Goal: Task Accomplishment & Management: Complete application form

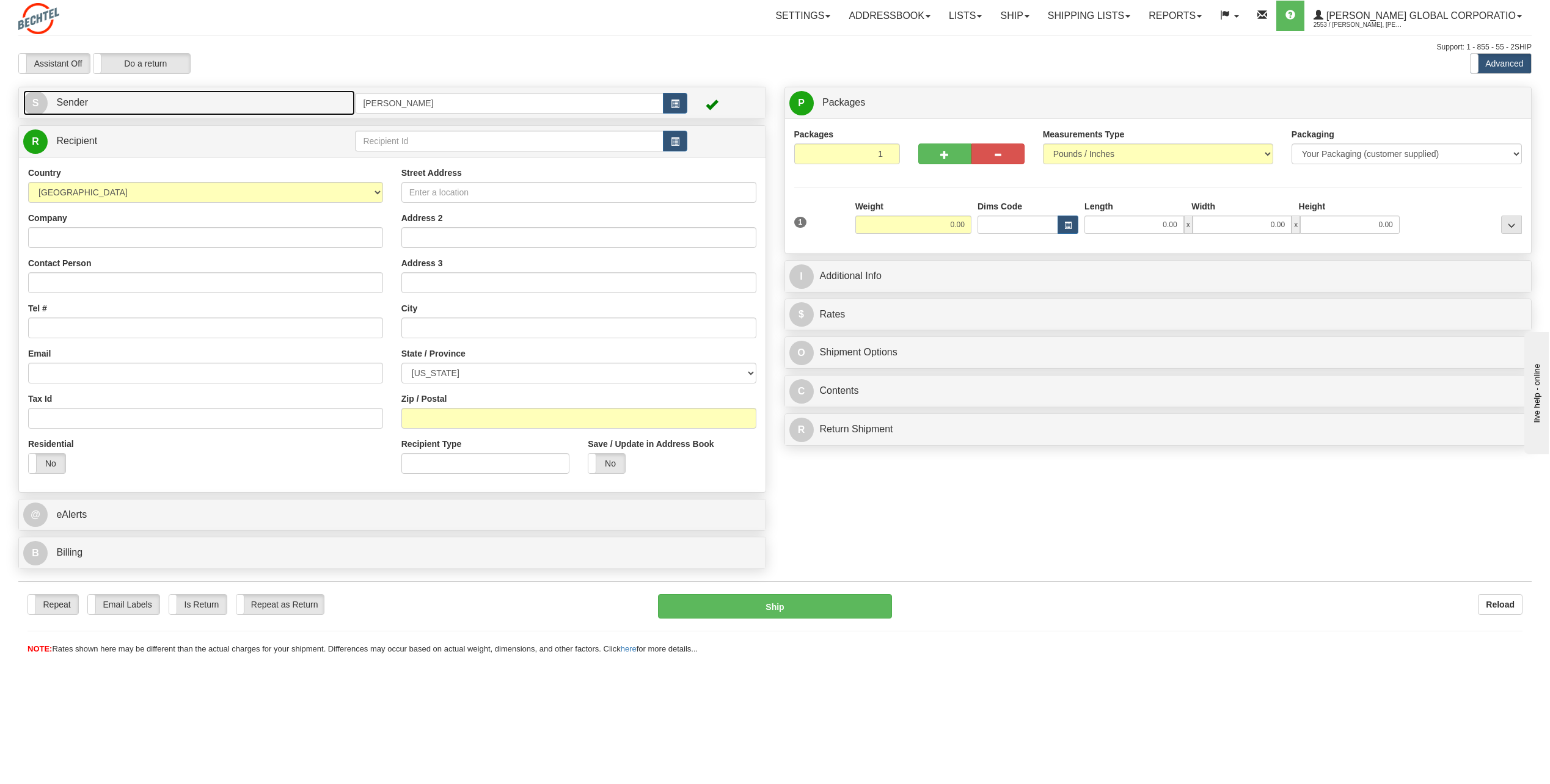
click at [38, 98] on span "S" at bounding box center [36, 103] width 25 height 25
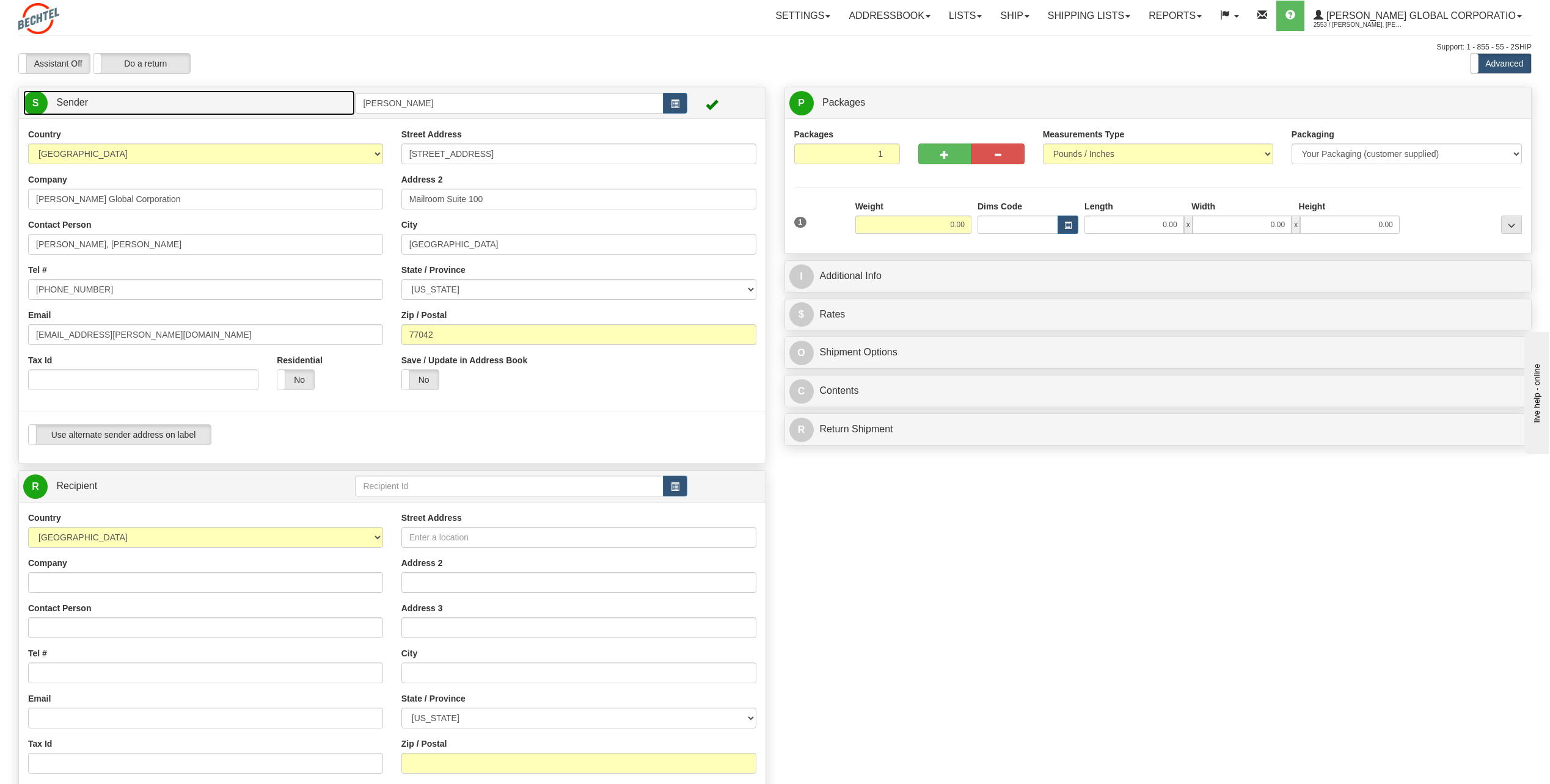
click at [29, 99] on span "S" at bounding box center [36, 103] width 25 height 25
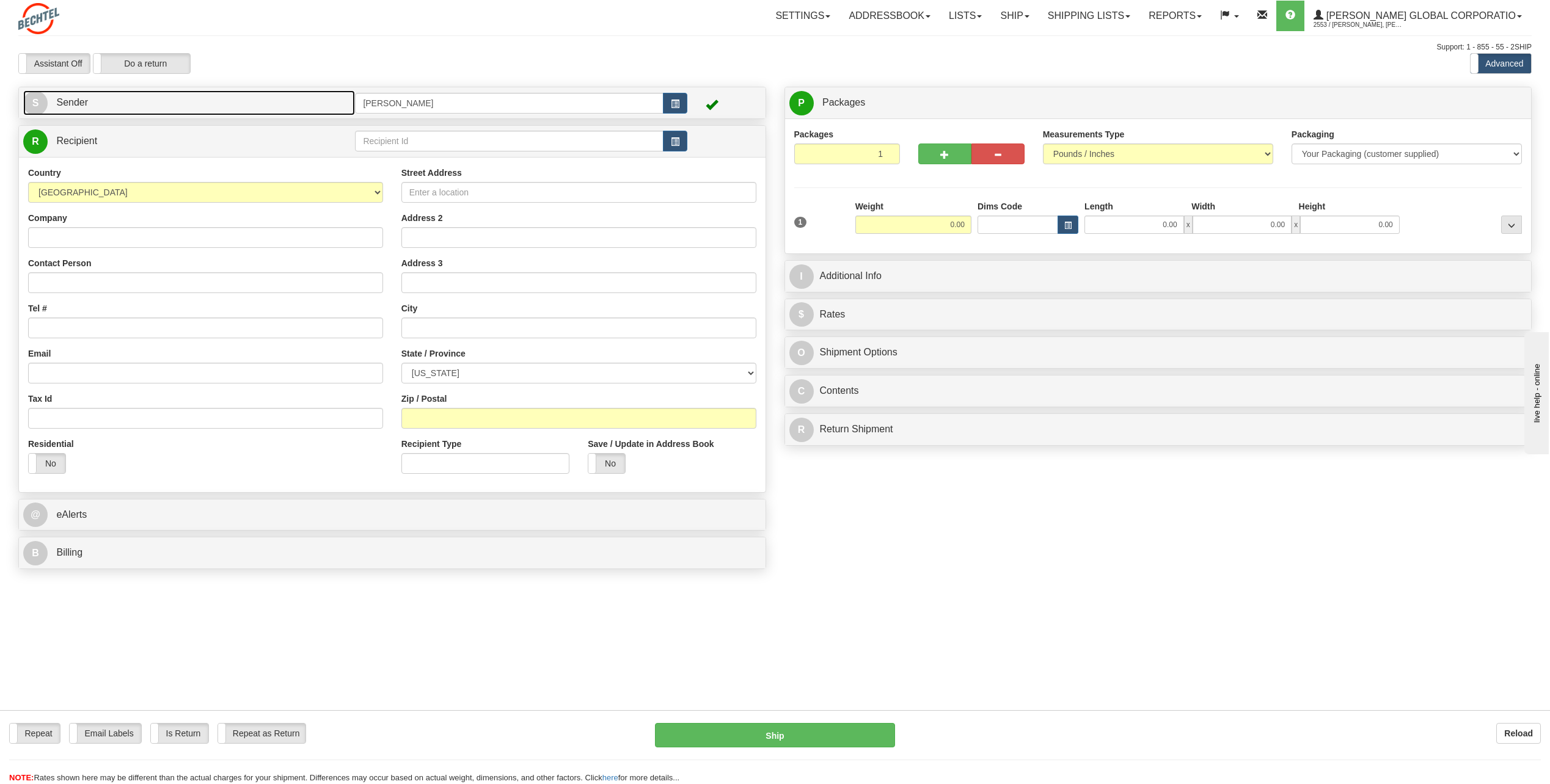
click at [37, 103] on span "S" at bounding box center [36, 103] width 25 height 25
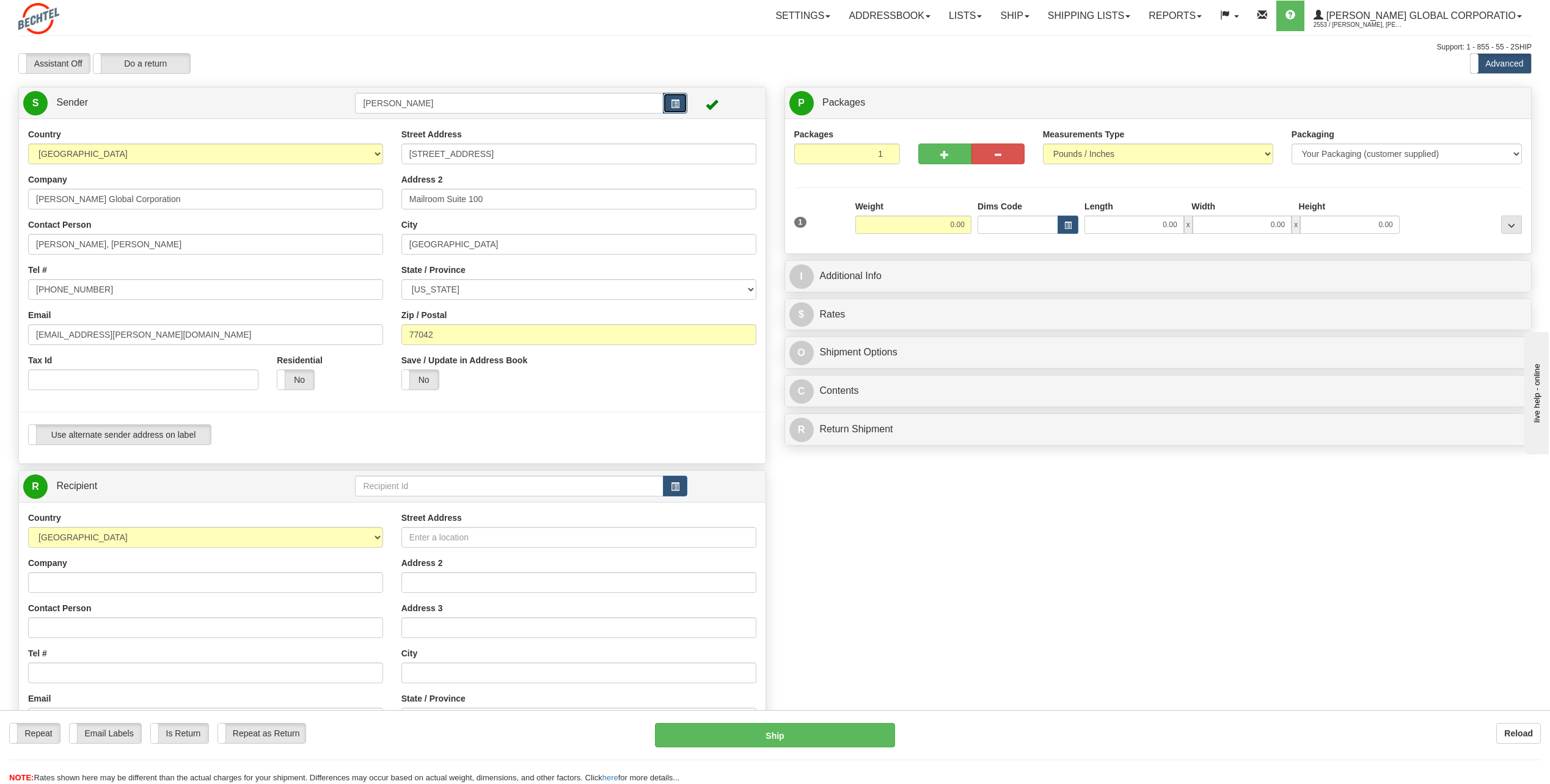
click at [674, 98] on button "button" at bounding box center [675, 103] width 25 height 21
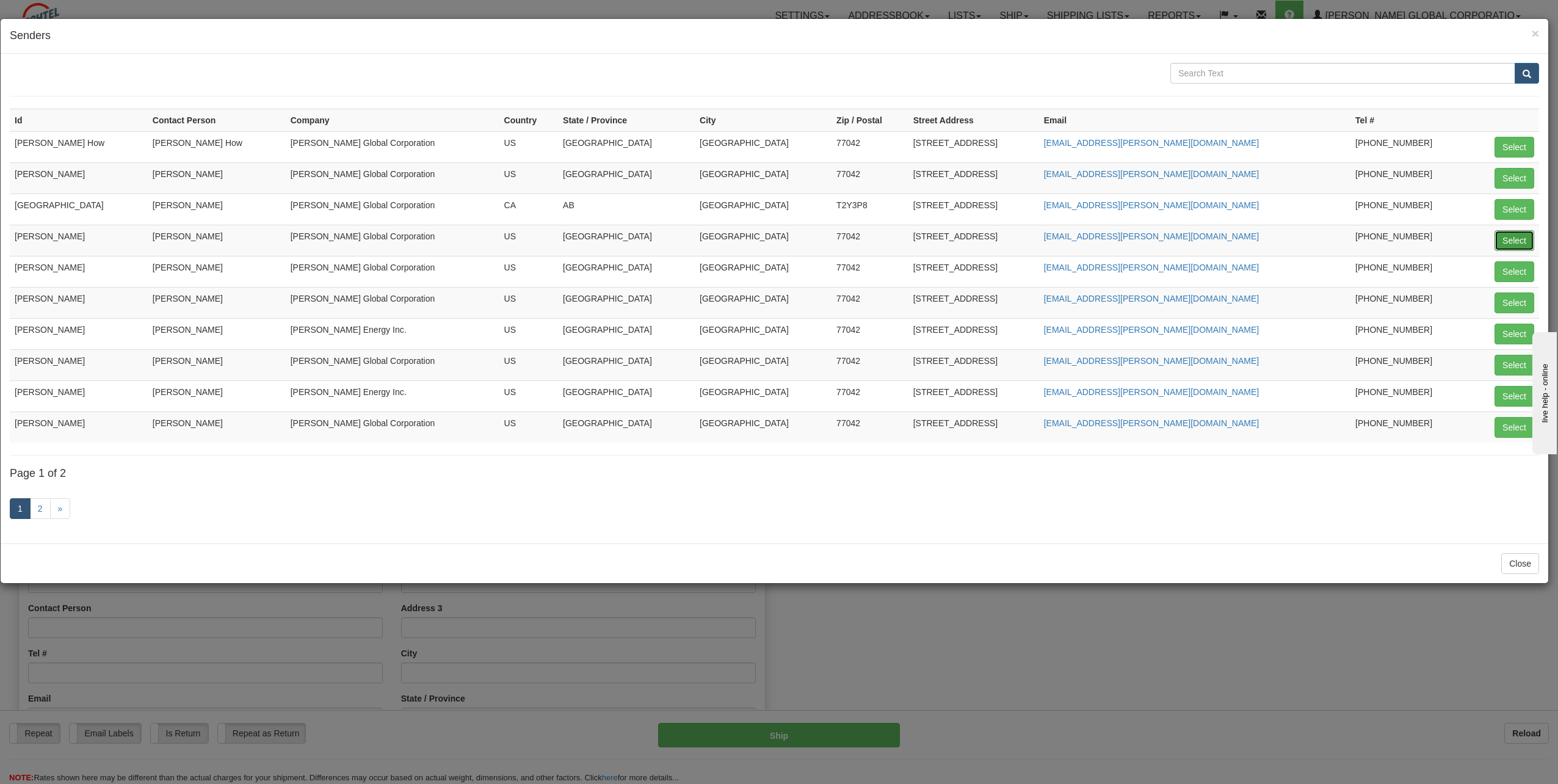
click at [1520, 242] on button "Select" at bounding box center [1514, 240] width 40 height 21
type input "[PERSON_NAME]"
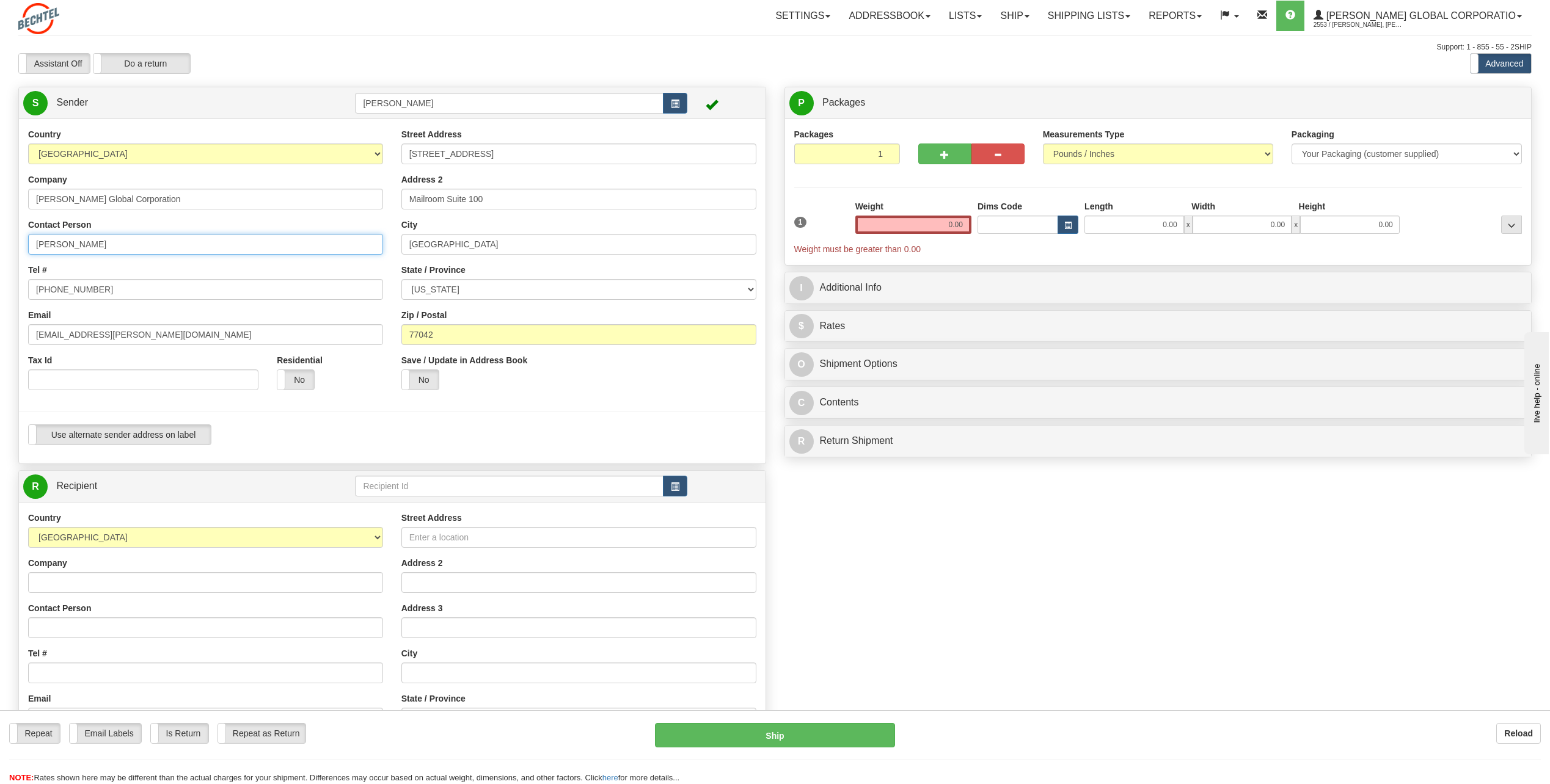
click at [130, 244] on input "[PERSON_NAME]" at bounding box center [205, 244] width 355 height 21
type input "C"
type input "Julia Torres"
click at [339, 268] on div "Tel # 713 235-9527" at bounding box center [205, 282] width 355 height 36
click at [94, 287] on input "[PHONE_NUMBER]" at bounding box center [205, 289] width 355 height 21
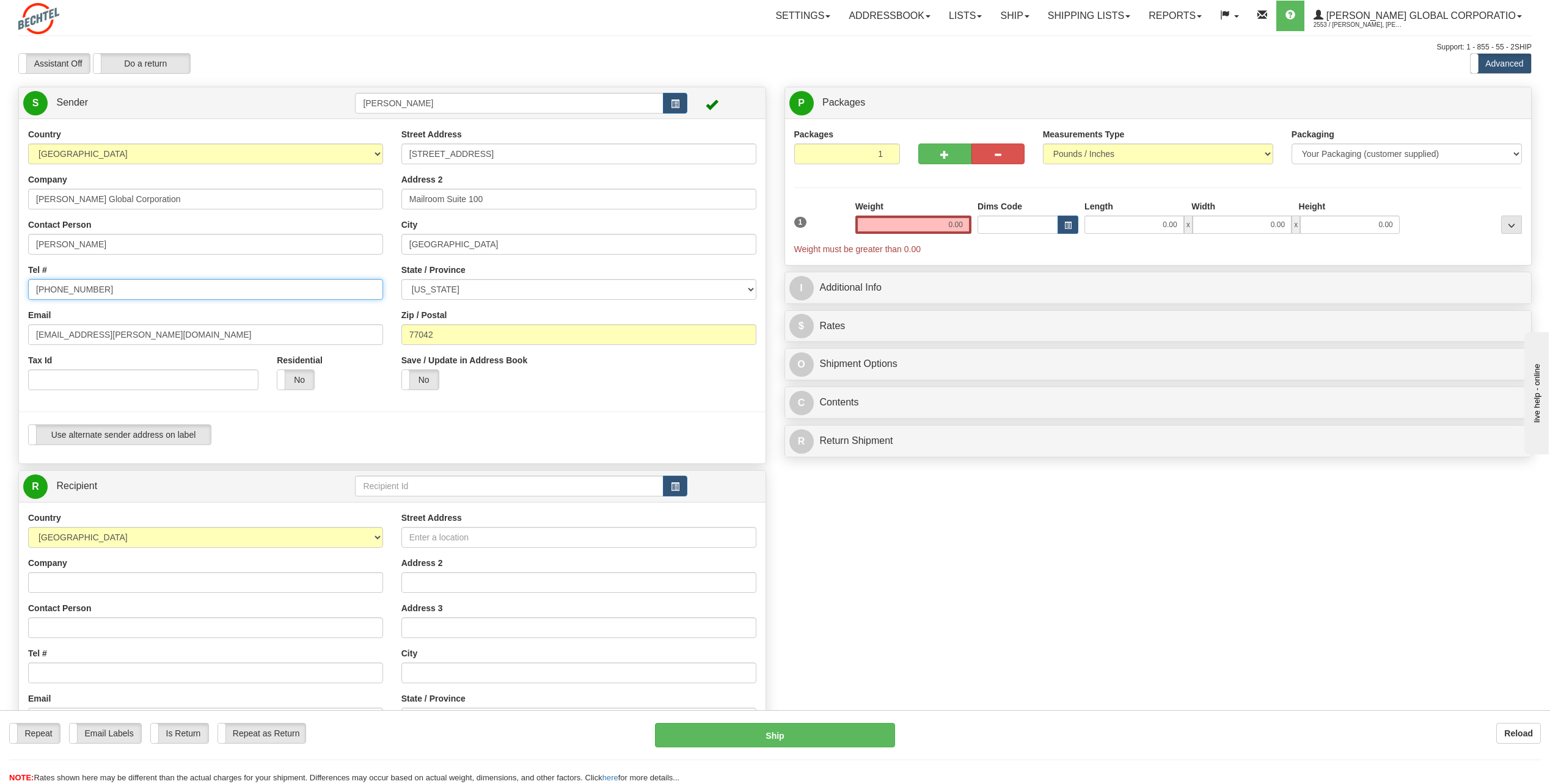
type input "713 235-5225"
drag, startPoint x: 75, startPoint y: 333, endPoint x: 32, endPoint y: 334, distance: 43.0
click at [31, 334] on input "[EMAIL_ADDRESS][PERSON_NAME][DOMAIN_NAME]" at bounding box center [205, 334] width 355 height 21
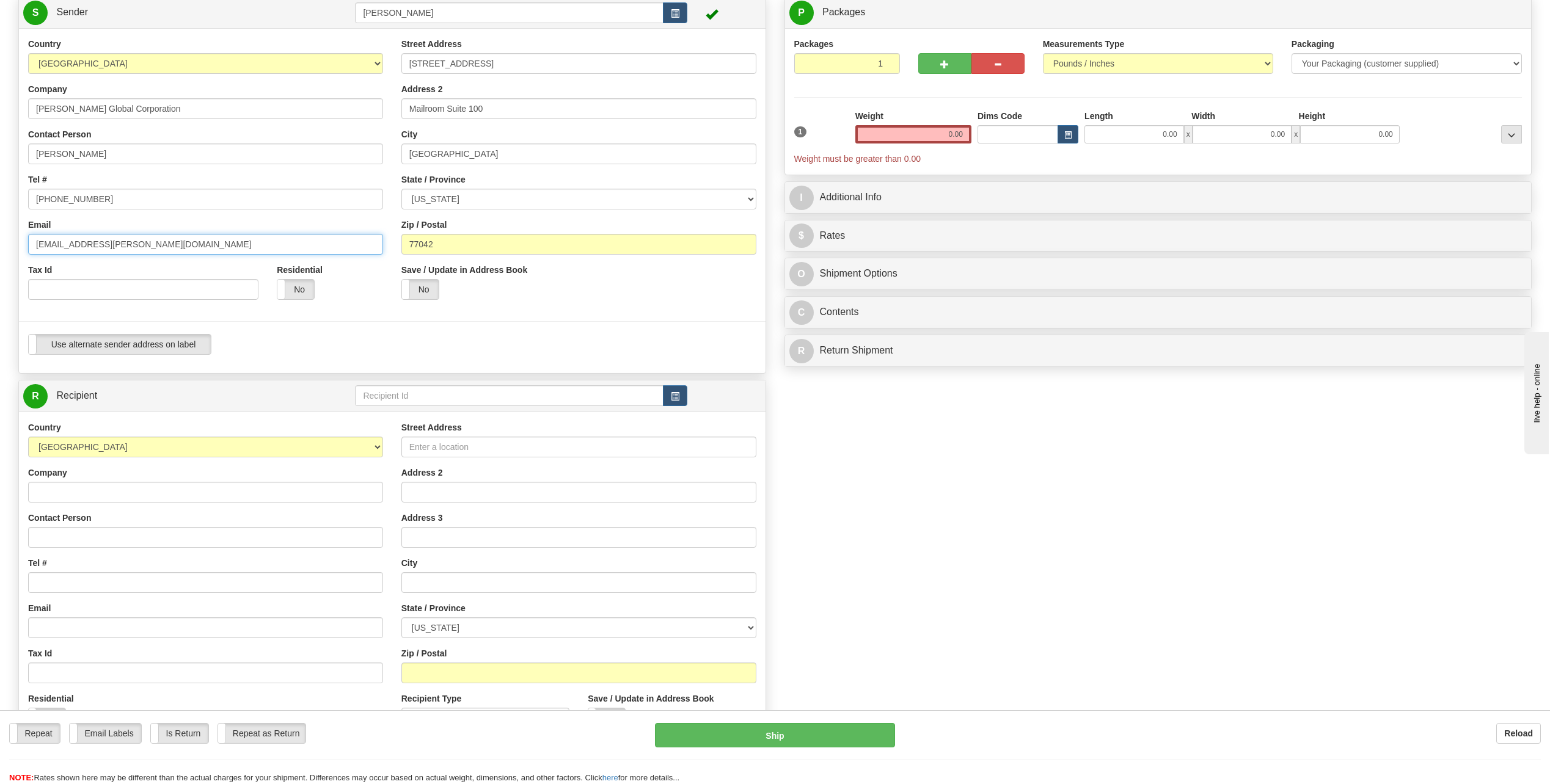
scroll to position [122, 0]
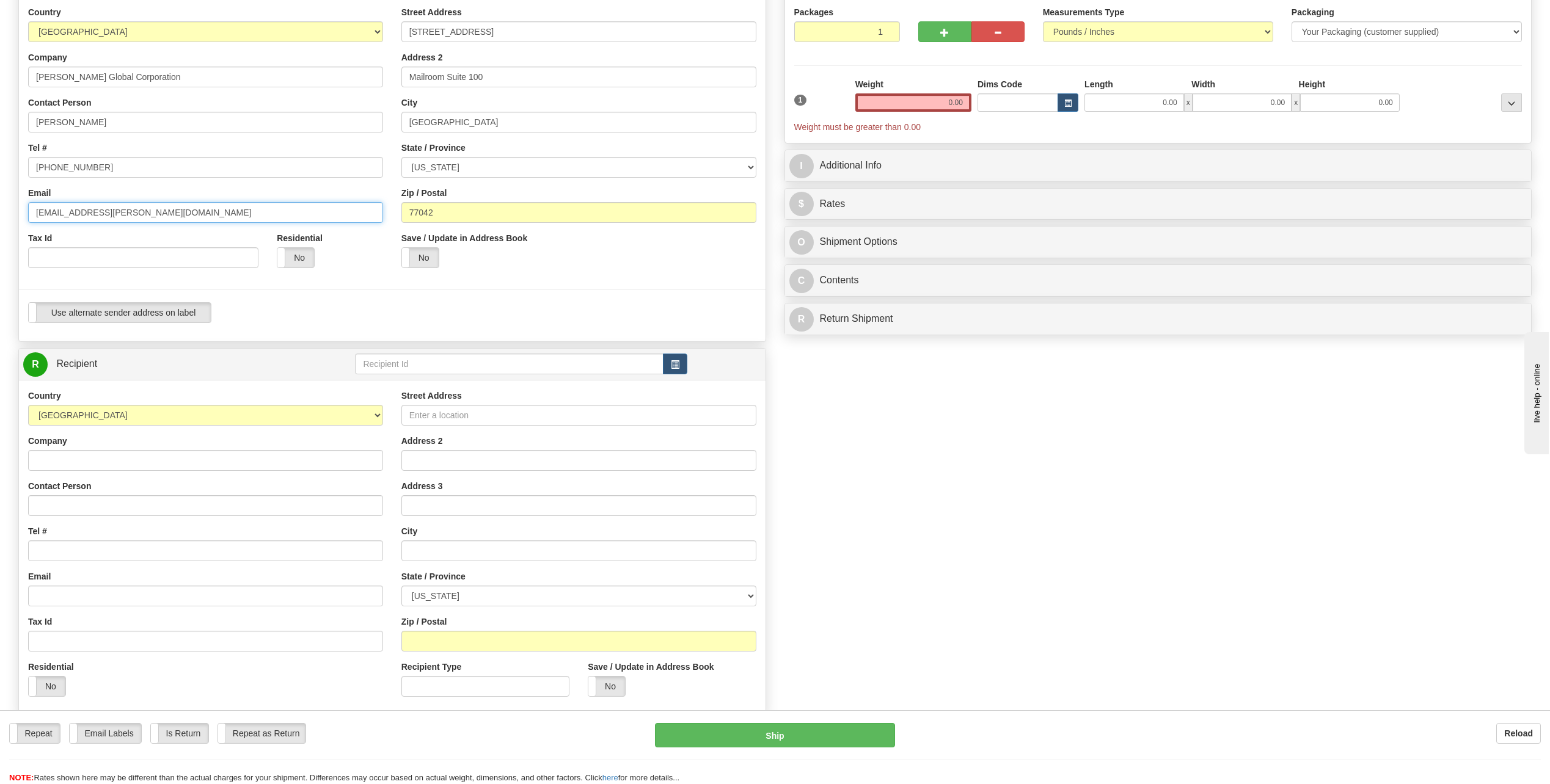
type input "jtorres9@bechtel.com"
click at [54, 506] on input "Contact Person" at bounding box center [205, 506] width 355 height 21
type input "Roberto Ramirez"
click at [83, 552] on input "Tel #" at bounding box center [205, 550] width 355 height 21
type input "[PHONE_NUMBER]"
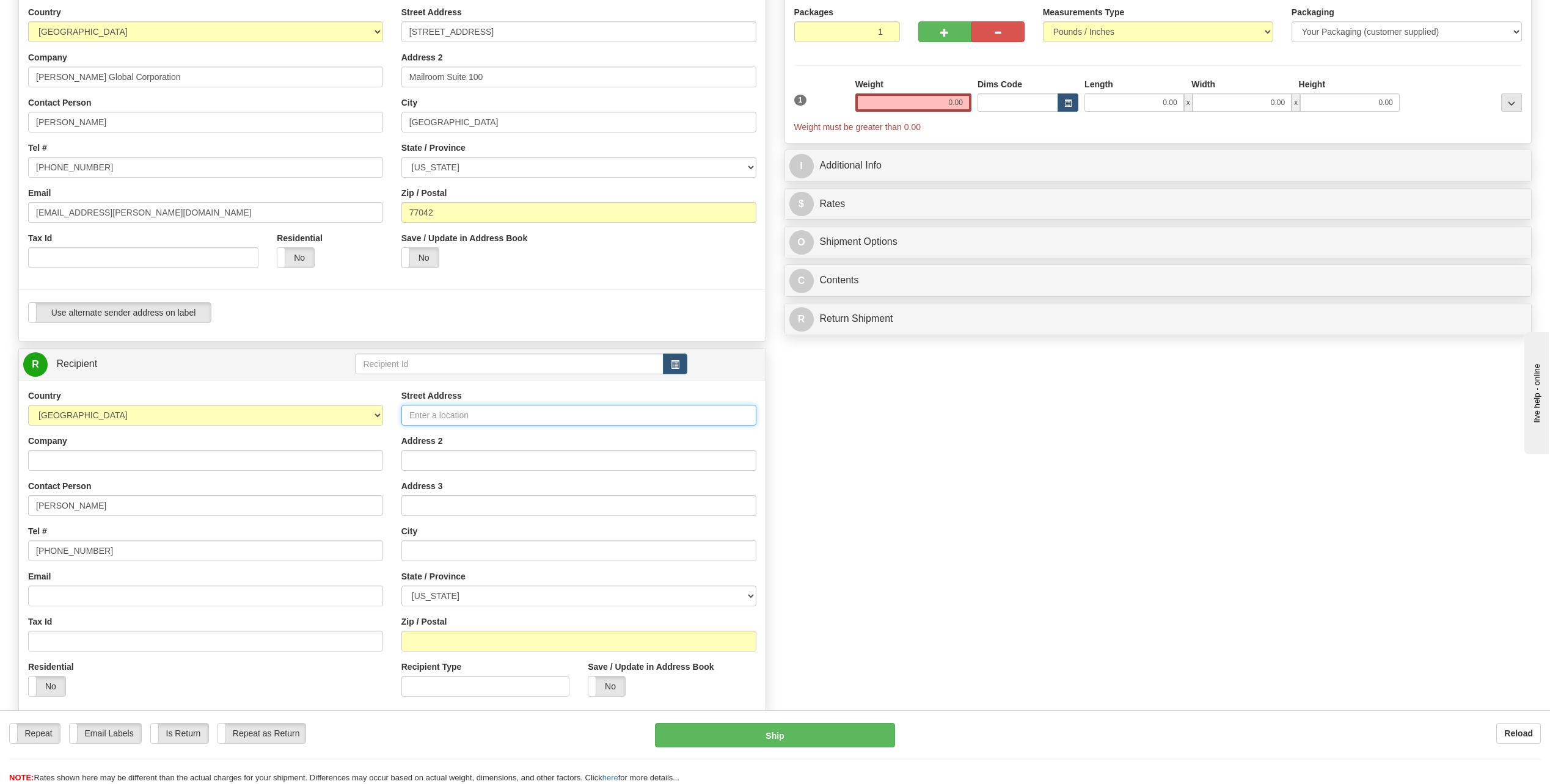
click at [456, 416] on input "Street Address" at bounding box center [578, 415] width 355 height 21
type input "6223 Conlan Bay Drive"
click at [440, 545] on input "text" at bounding box center [578, 550] width 355 height 21
type input "[GEOGRAPHIC_DATA]"
drag, startPoint x: 990, startPoint y: 590, endPoint x: 982, endPoint y: 587, distance: 8.5
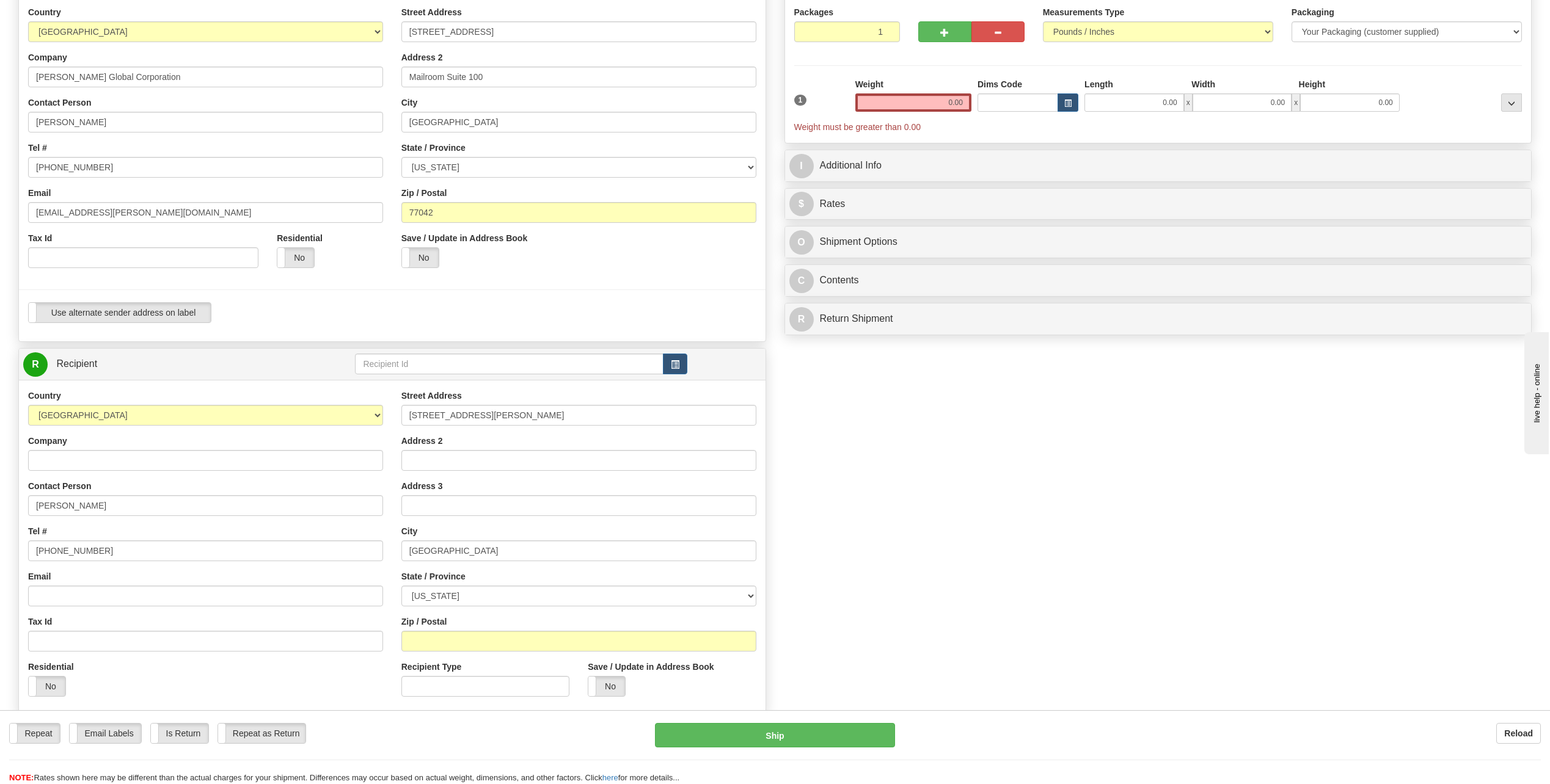
click at [989, 590] on div "Create a label for the return Create Pickup Without Label S" at bounding box center [775, 381] width 1532 height 833
click at [749, 590] on select "[US_STATE] [US_STATE] [US_STATE] [US_STATE] Armed Forces America Armed Forces E…" at bounding box center [578, 595] width 355 height 21
select select "[GEOGRAPHIC_DATA]"
click at [401, 585] on select "[US_STATE] [US_STATE] [US_STATE] [US_STATE] Armed Forces America Armed Forces E…" at bounding box center [578, 595] width 355 height 21
click at [447, 643] on input "Zip / Postal" at bounding box center [578, 641] width 355 height 21
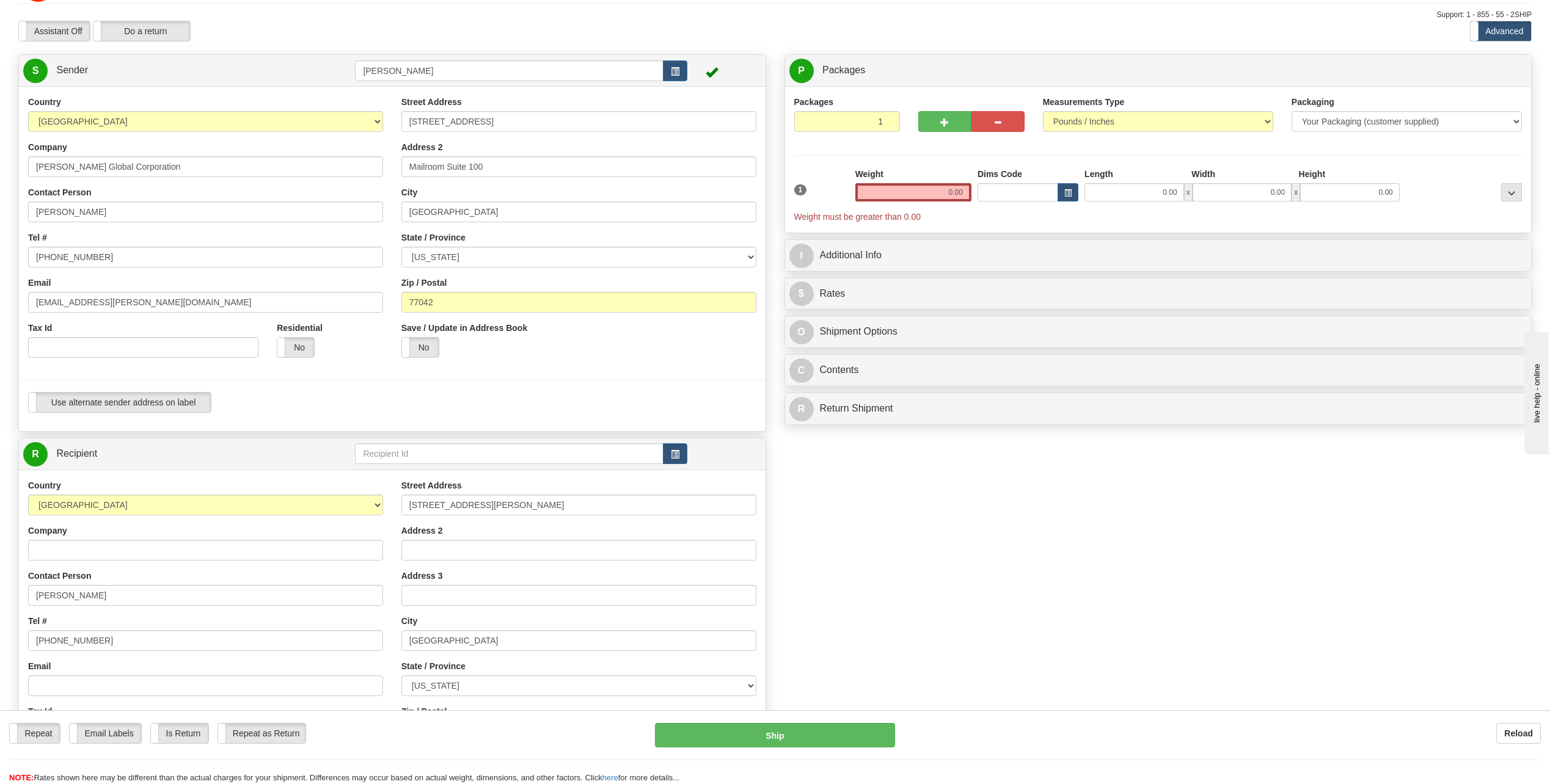
scroll to position [0, 0]
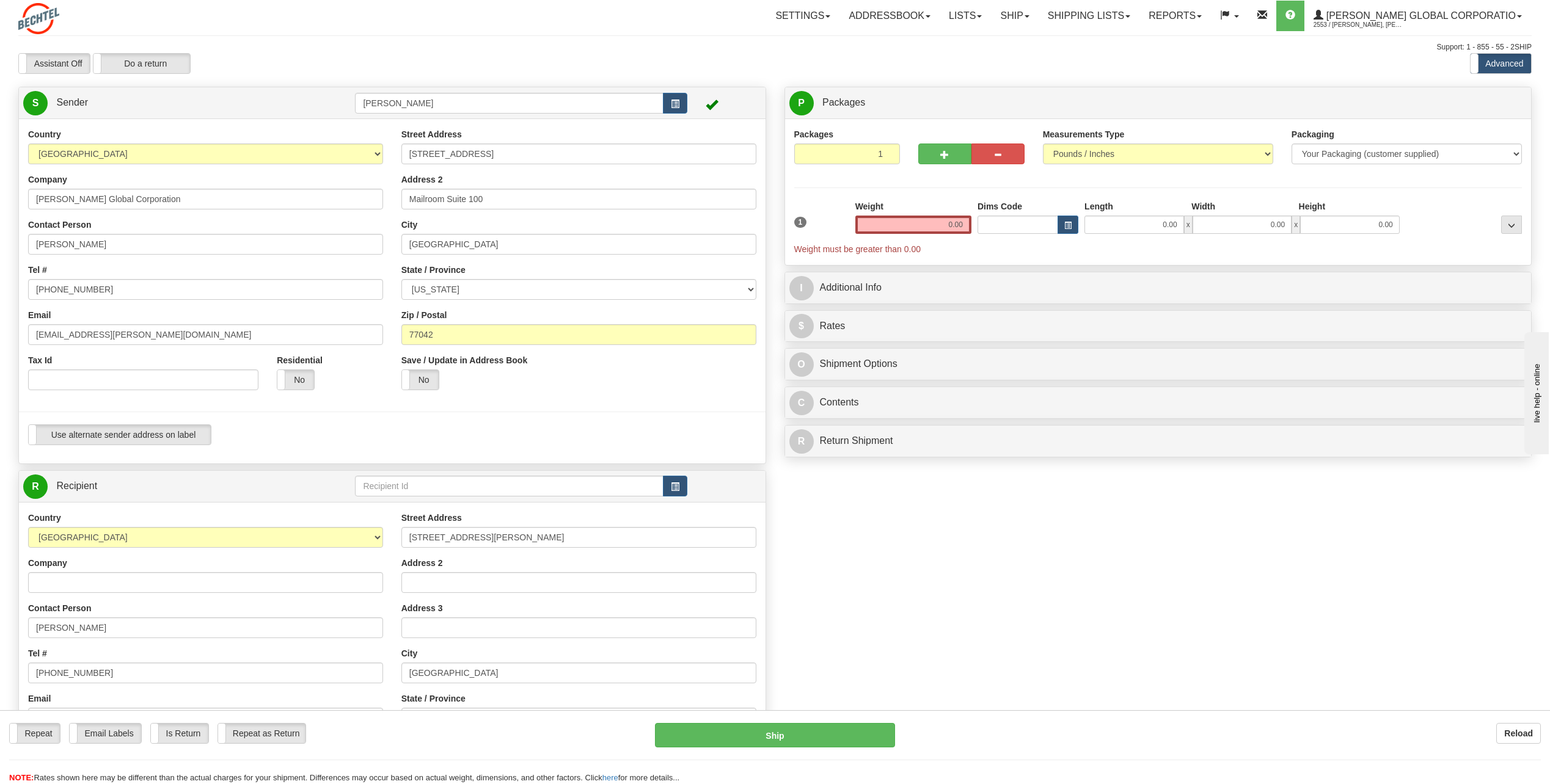
type input "77041"
drag, startPoint x: 948, startPoint y: 223, endPoint x: 1123, endPoint y: 221, distance: 175.0
click at [1123, 221] on div "1 Weight 0.00 Dims Code 0.00" at bounding box center [1158, 228] width 734 height 55
type input "0.50"
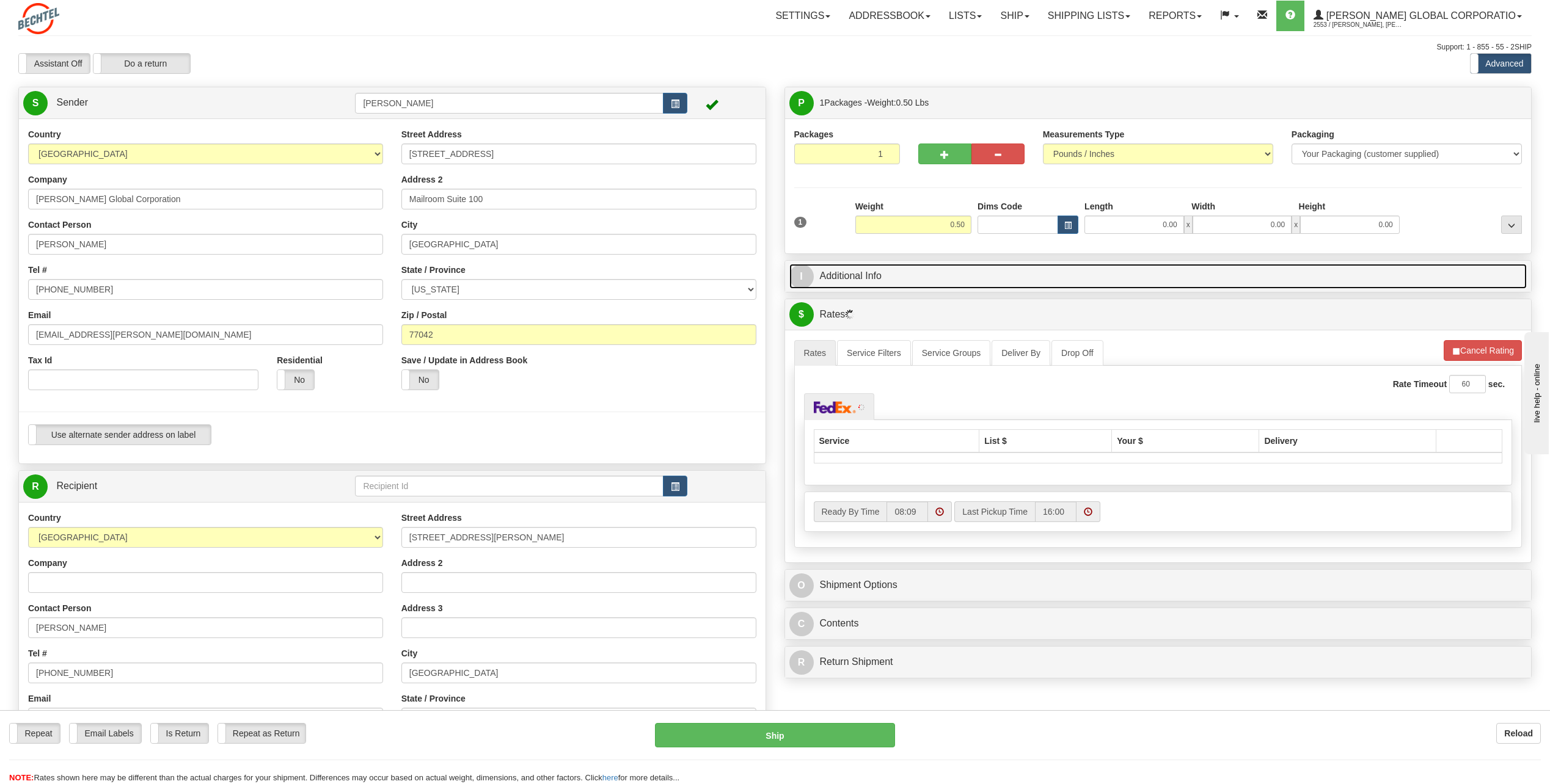
click at [804, 271] on span "I" at bounding box center [802, 277] width 25 height 25
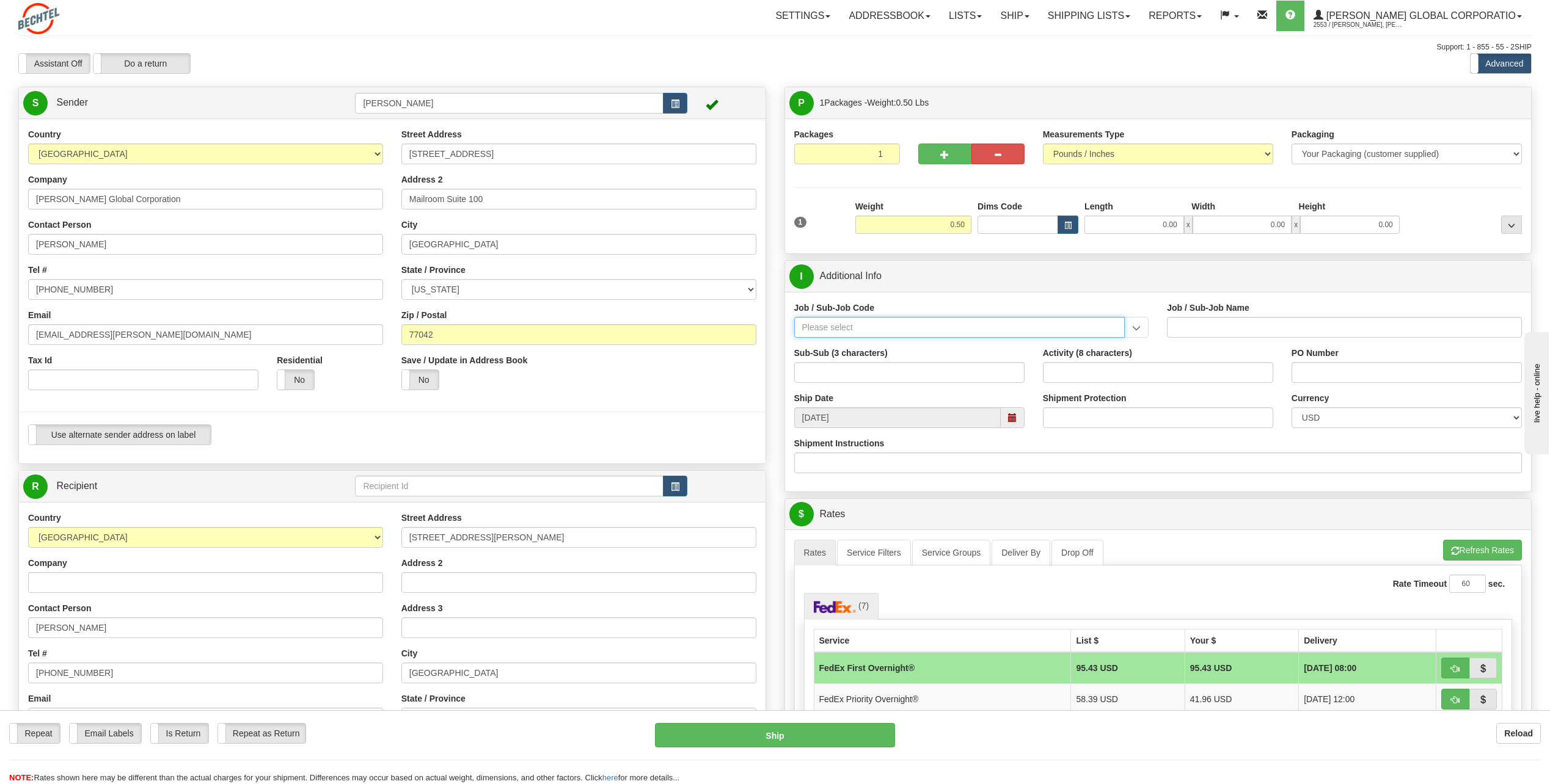
click at [833, 319] on input "Job / Sub-Job Code" at bounding box center [959, 327] width 331 height 21
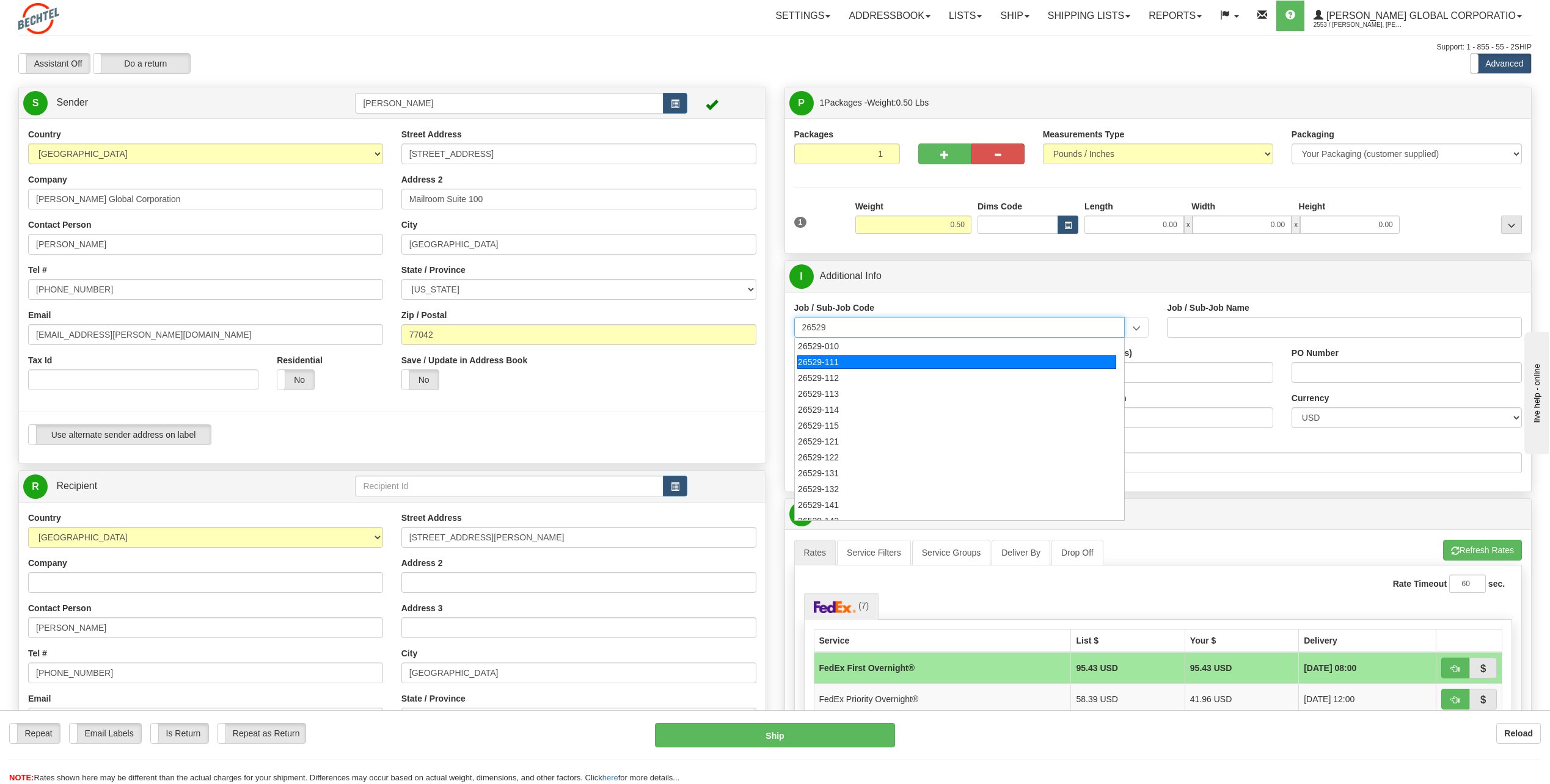
click at [824, 363] on div "26529-111" at bounding box center [956, 362] width 319 height 14
type input "26529-111"
type input "THACKER PASS PROJECT - HOME OFFICES USA NATIONALS"
type input "26529-111"
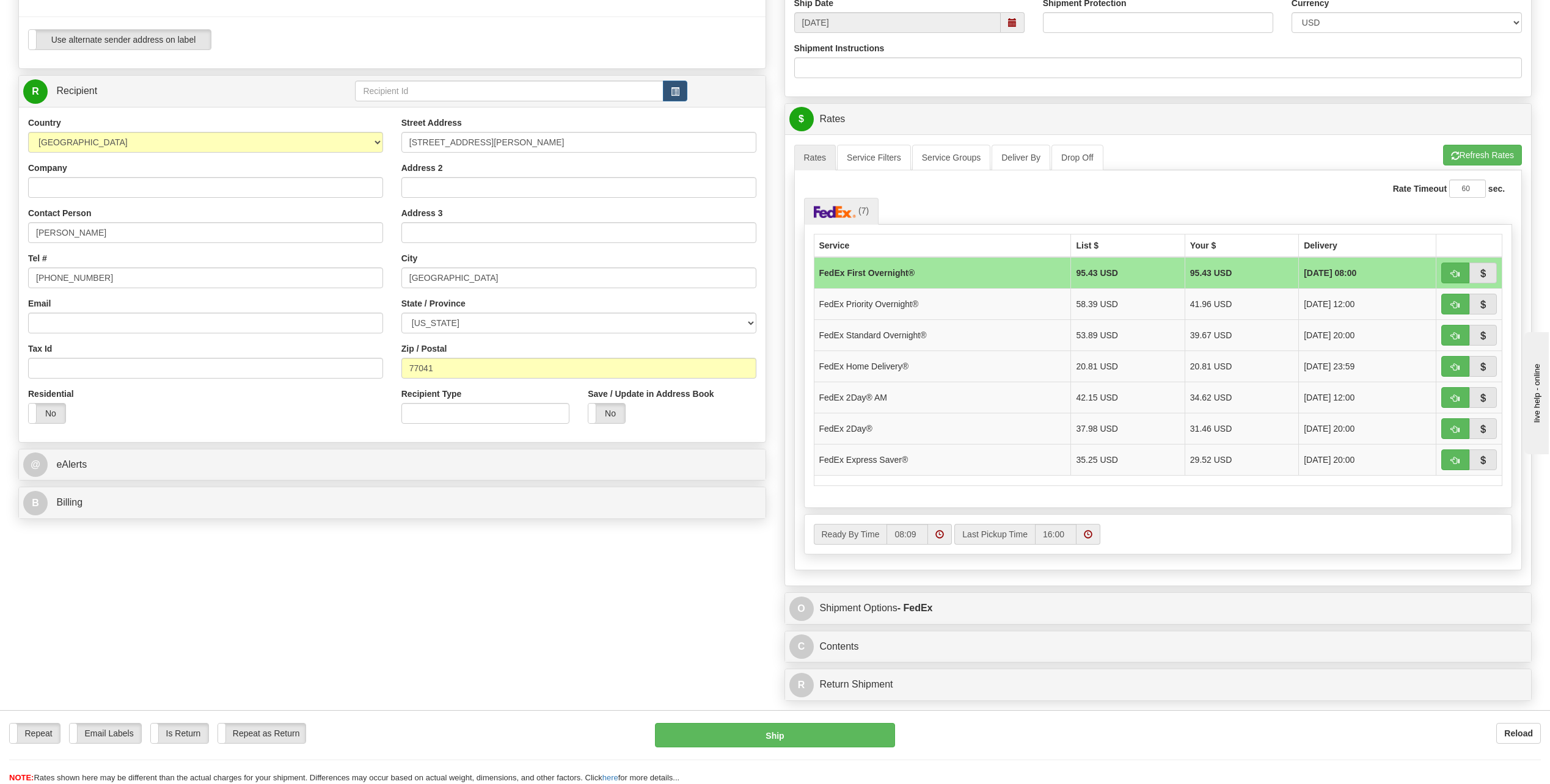
scroll to position [427, 0]
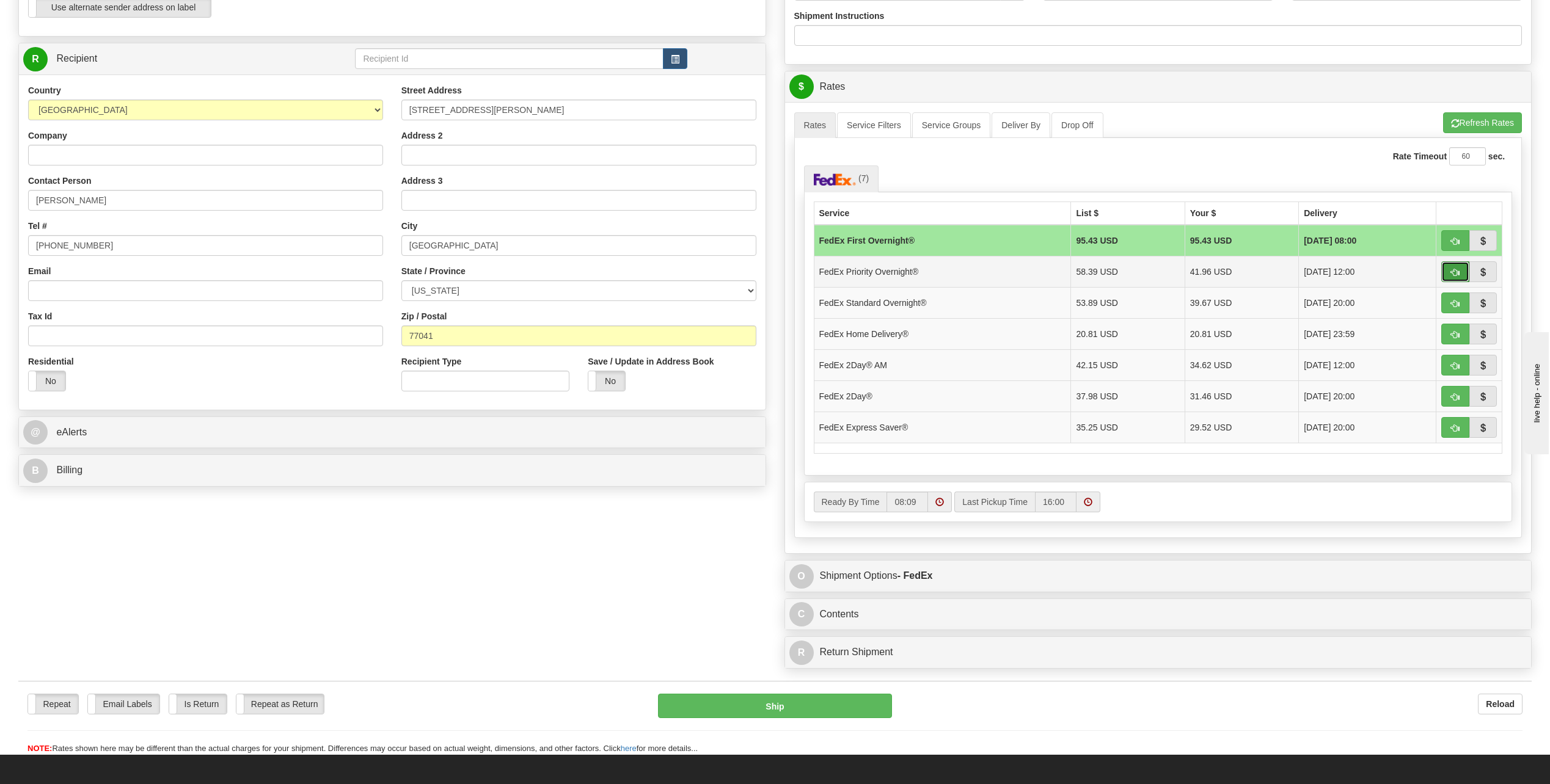
click at [1455, 271] on span "button" at bounding box center [1455, 272] width 9 height 8
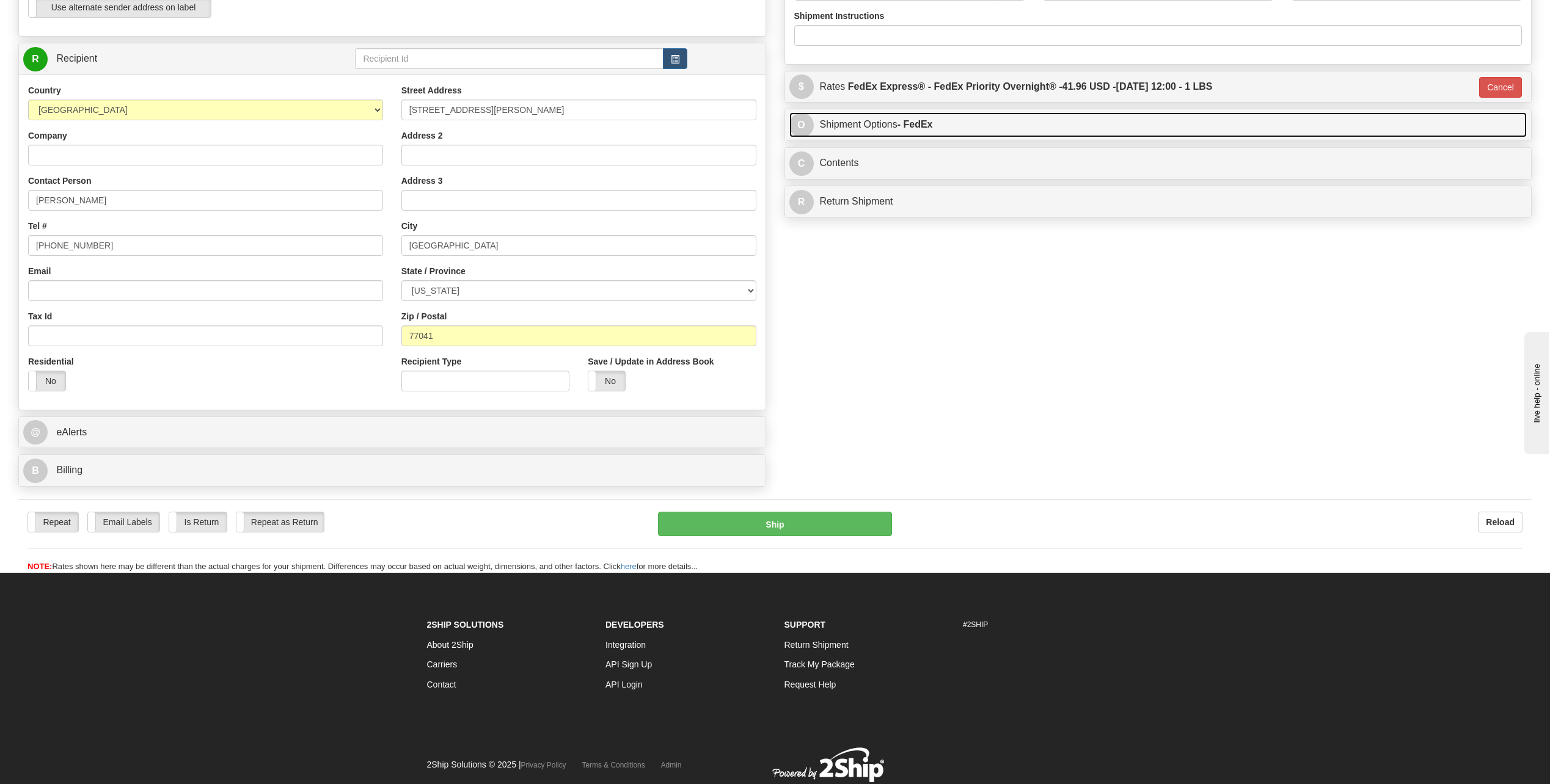
click at [798, 119] on span "O" at bounding box center [802, 125] width 25 height 25
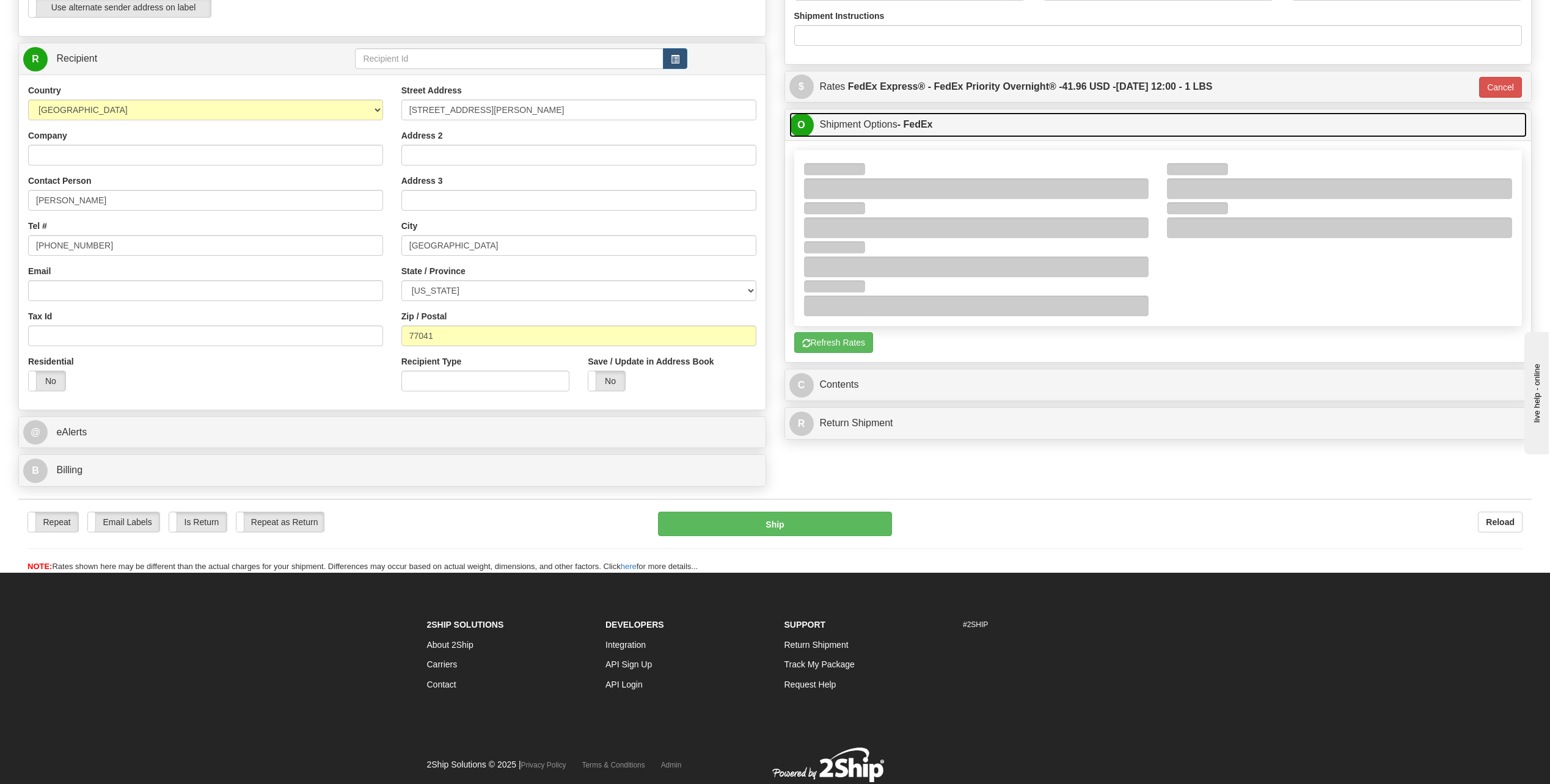
click at [807, 126] on span "O" at bounding box center [802, 125] width 25 height 25
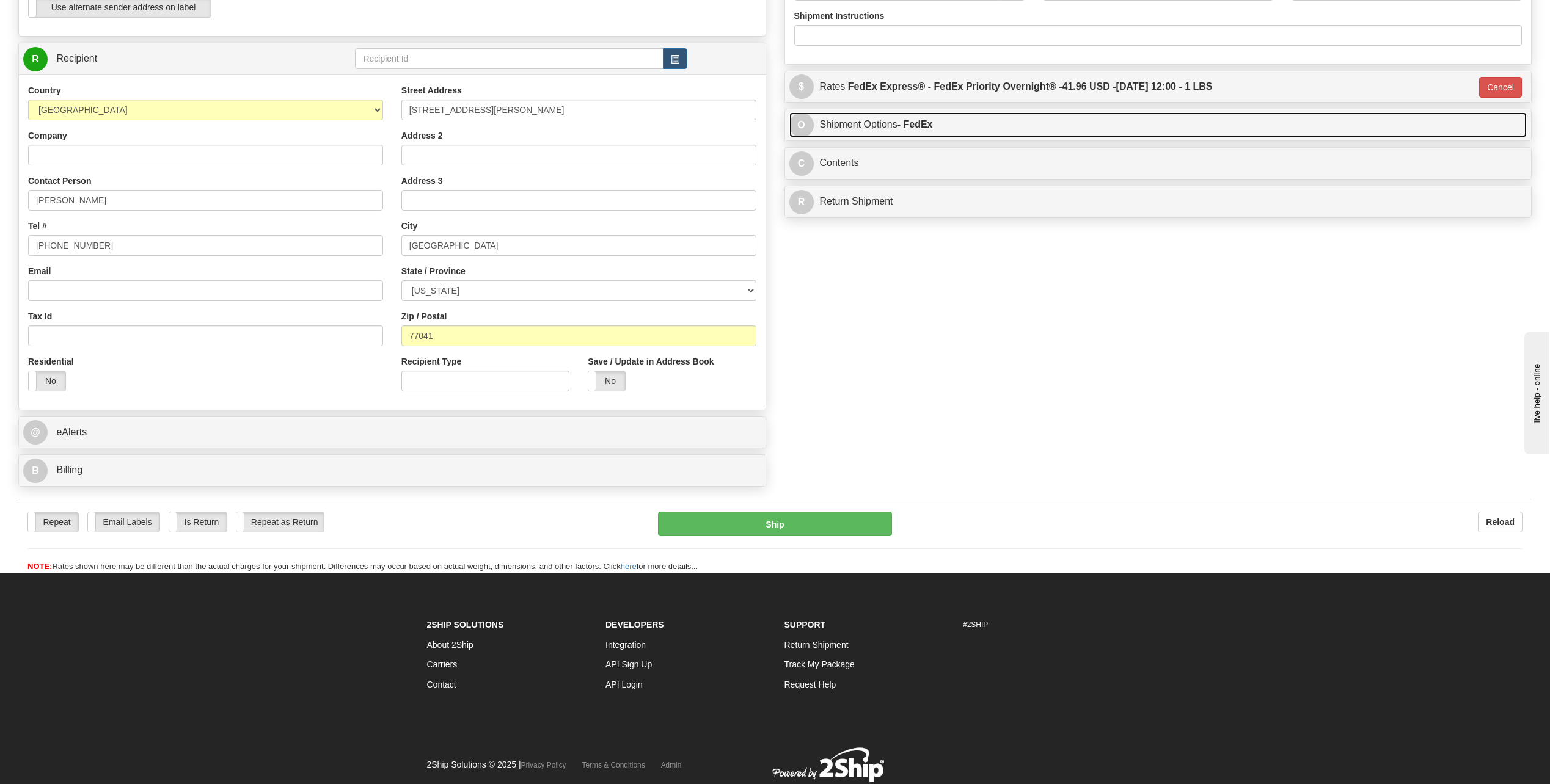
click at [807, 126] on span "O" at bounding box center [802, 125] width 25 height 25
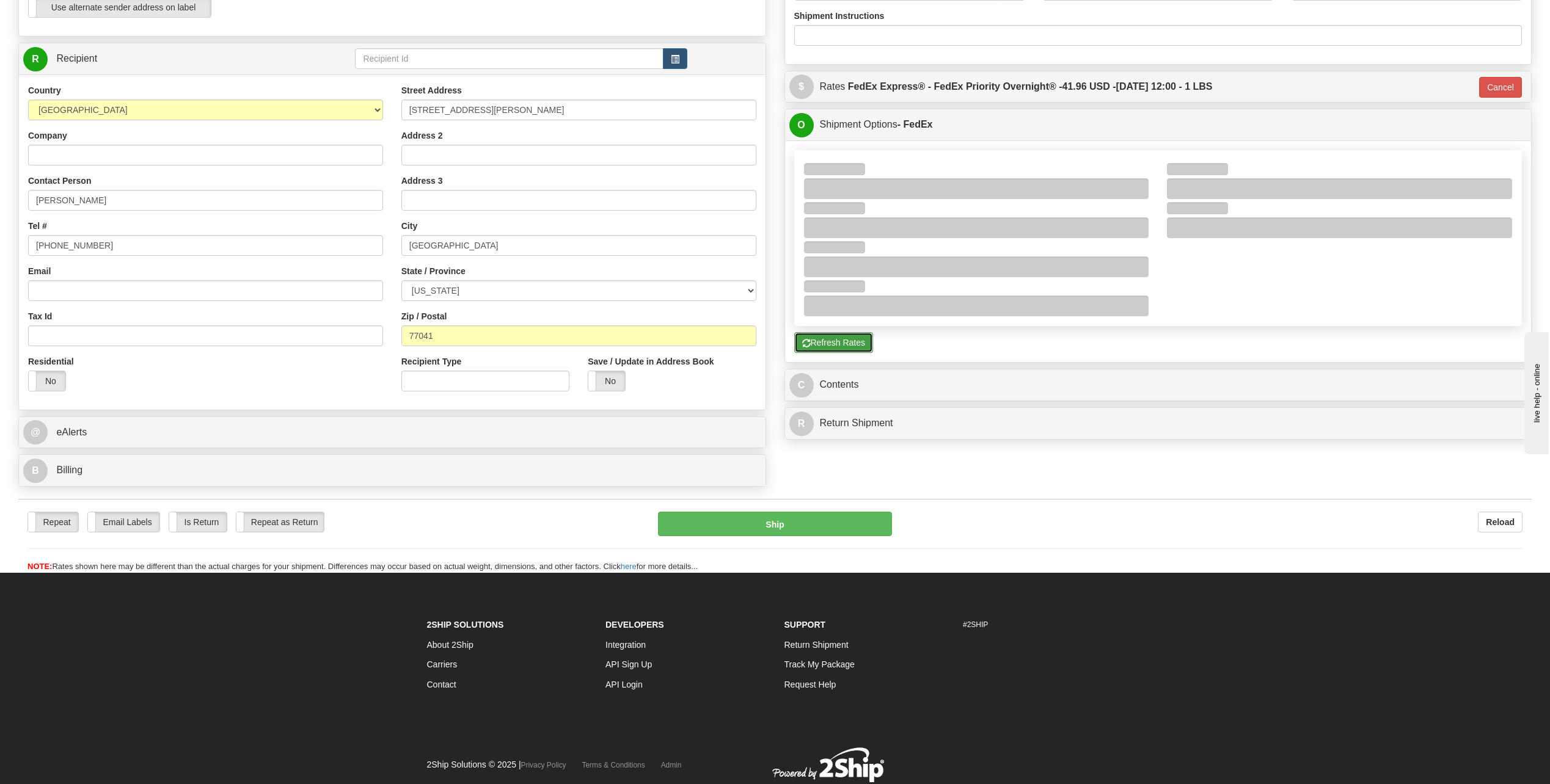
click at [837, 344] on button "Refresh Rates" at bounding box center [833, 342] width 79 height 21
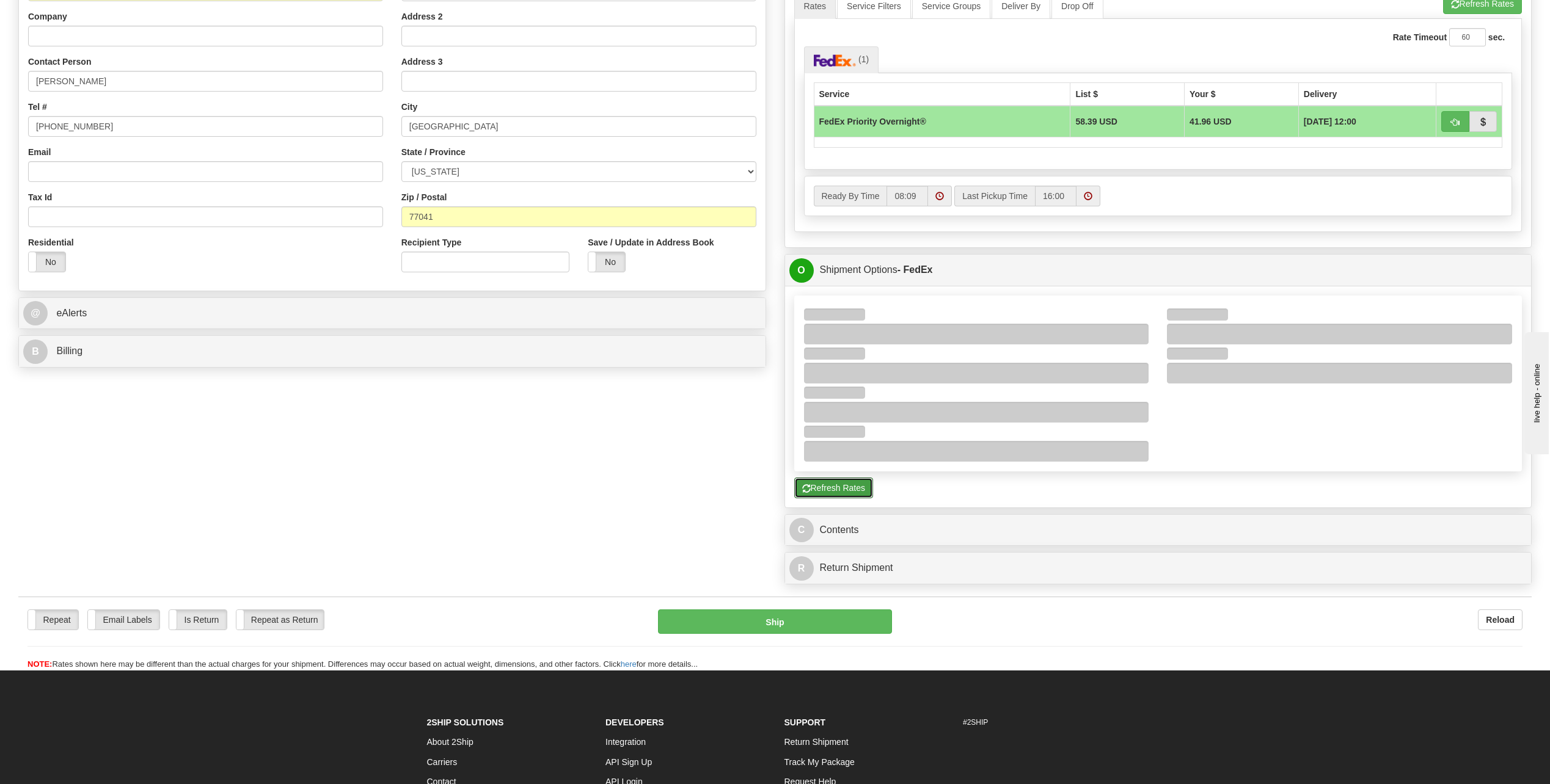
scroll to position [550, 0]
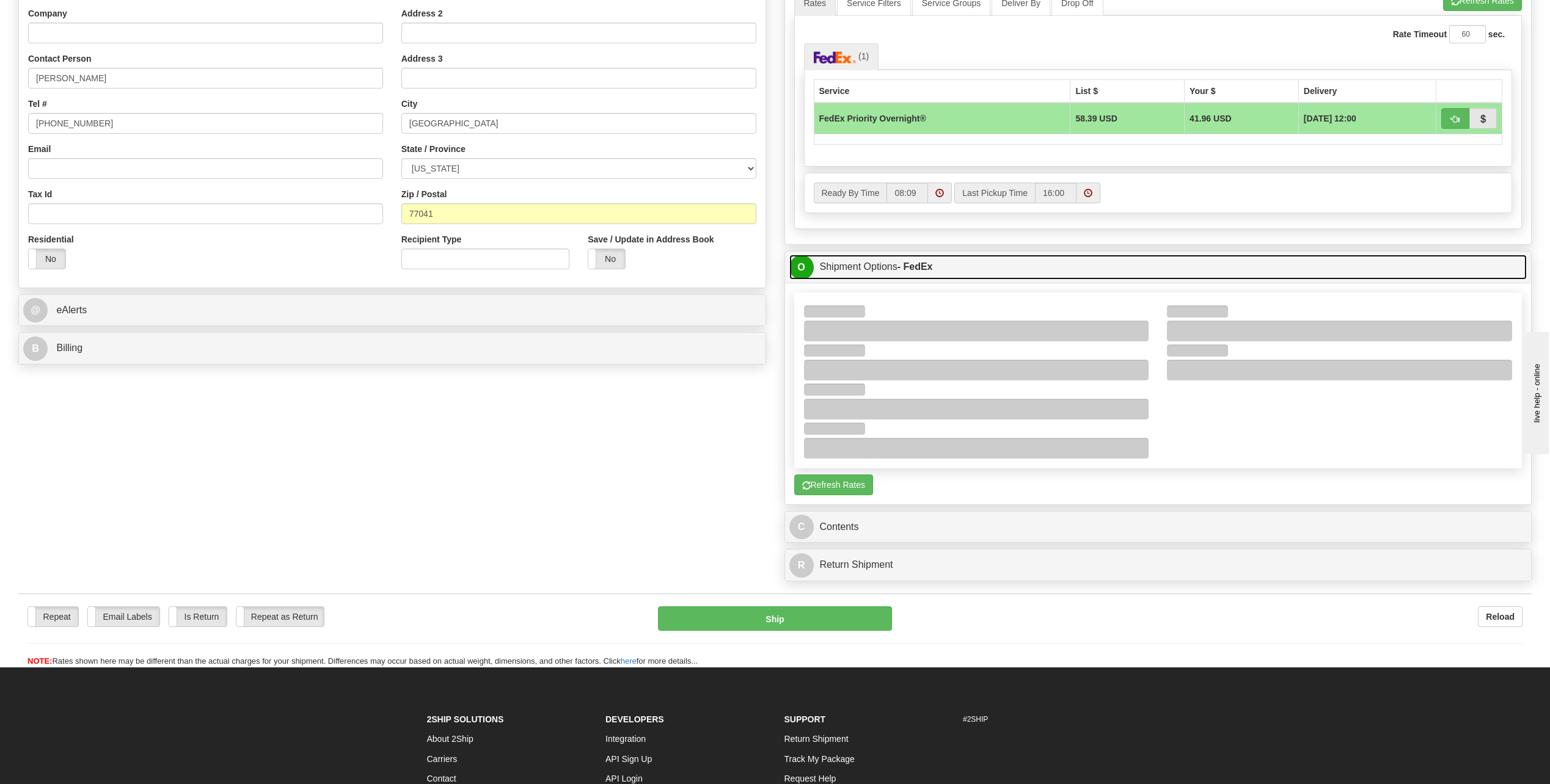
click at [800, 266] on span "O" at bounding box center [802, 268] width 25 height 25
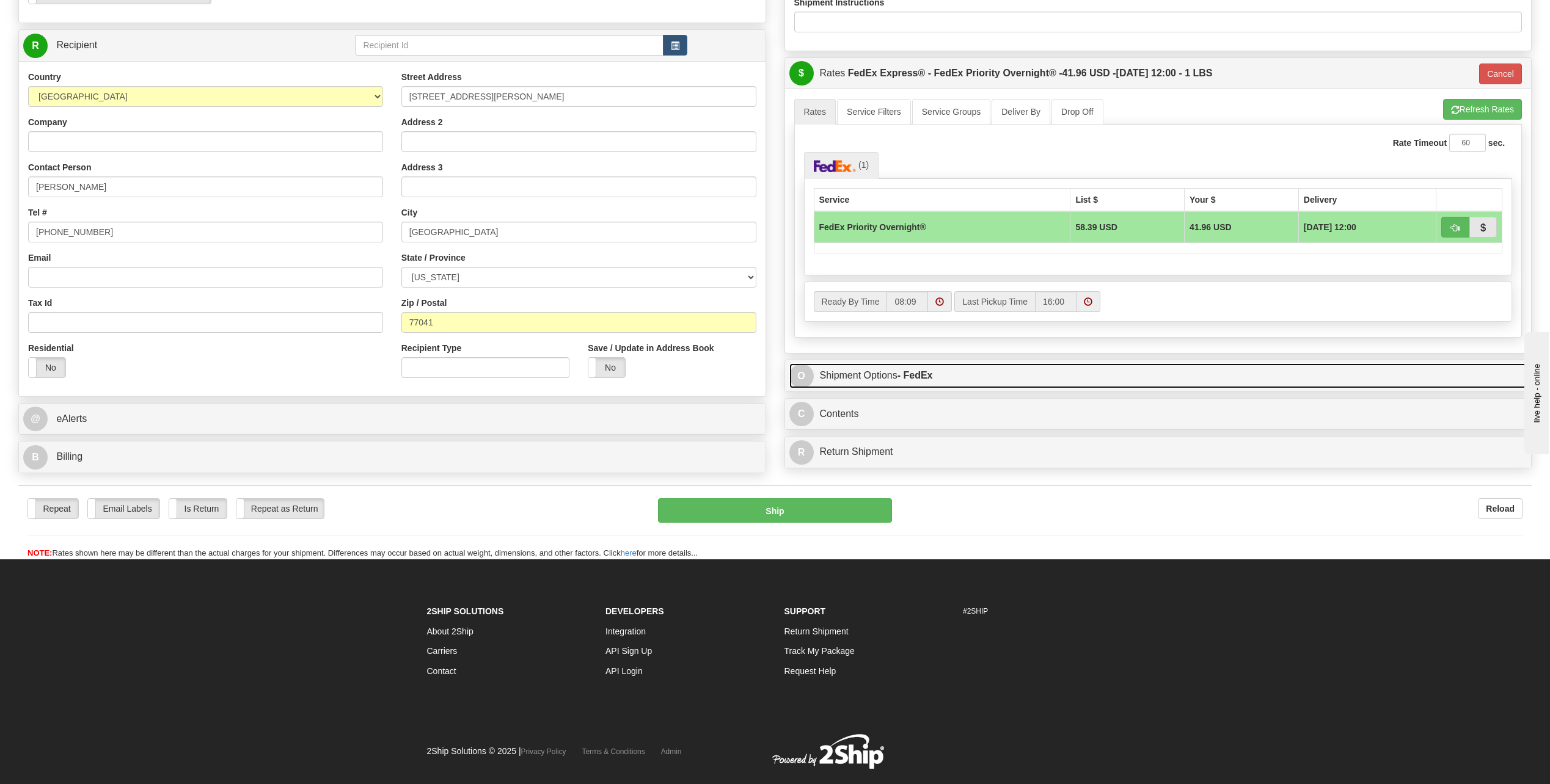
scroll to position [469, 0]
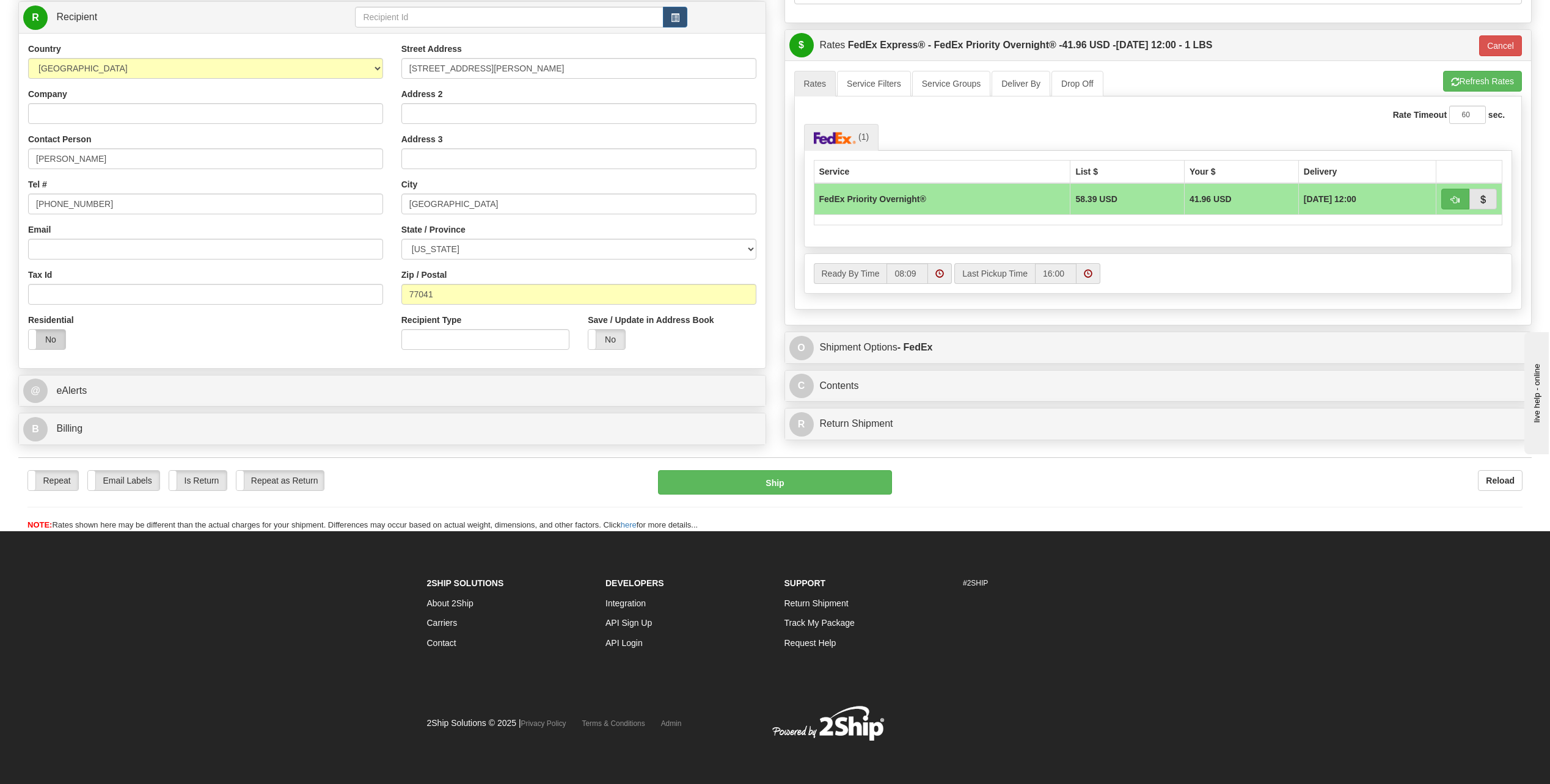
click at [55, 337] on label "No" at bounding box center [47, 339] width 37 height 20
type input "01"
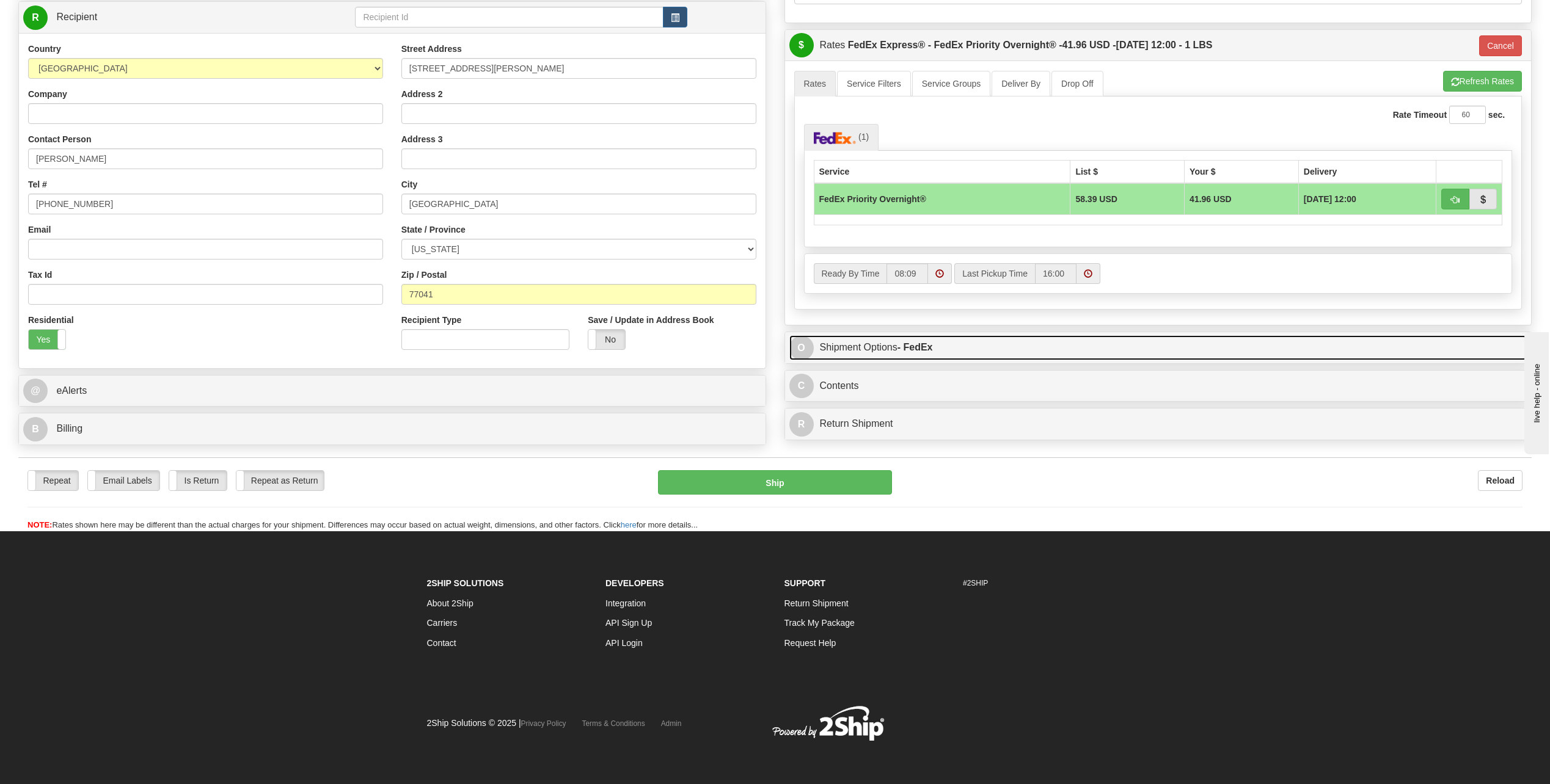
click at [797, 343] on span "O" at bounding box center [802, 348] width 25 height 25
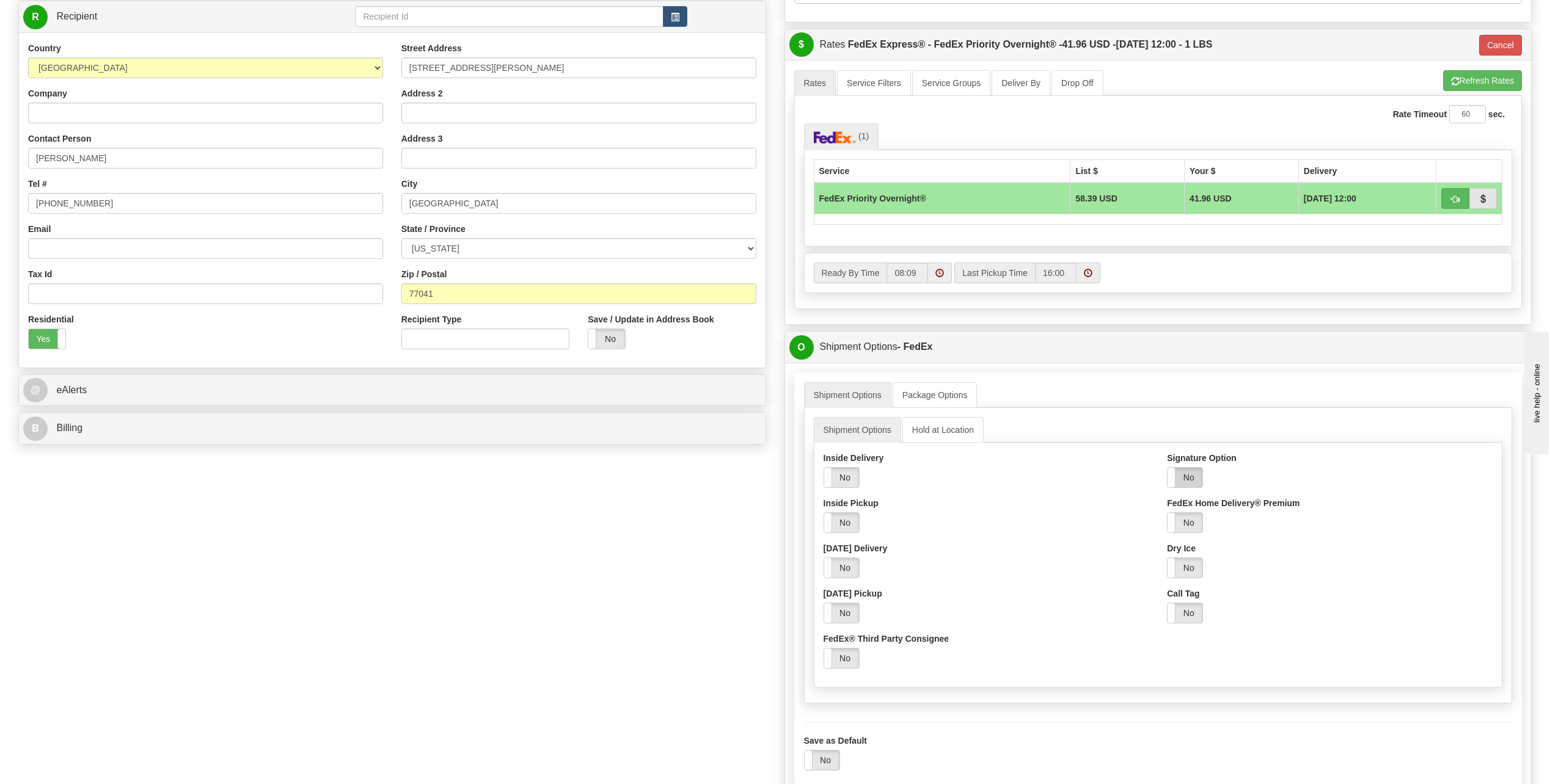
click at [1195, 474] on label "No" at bounding box center [1185, 477] width 35 height 20
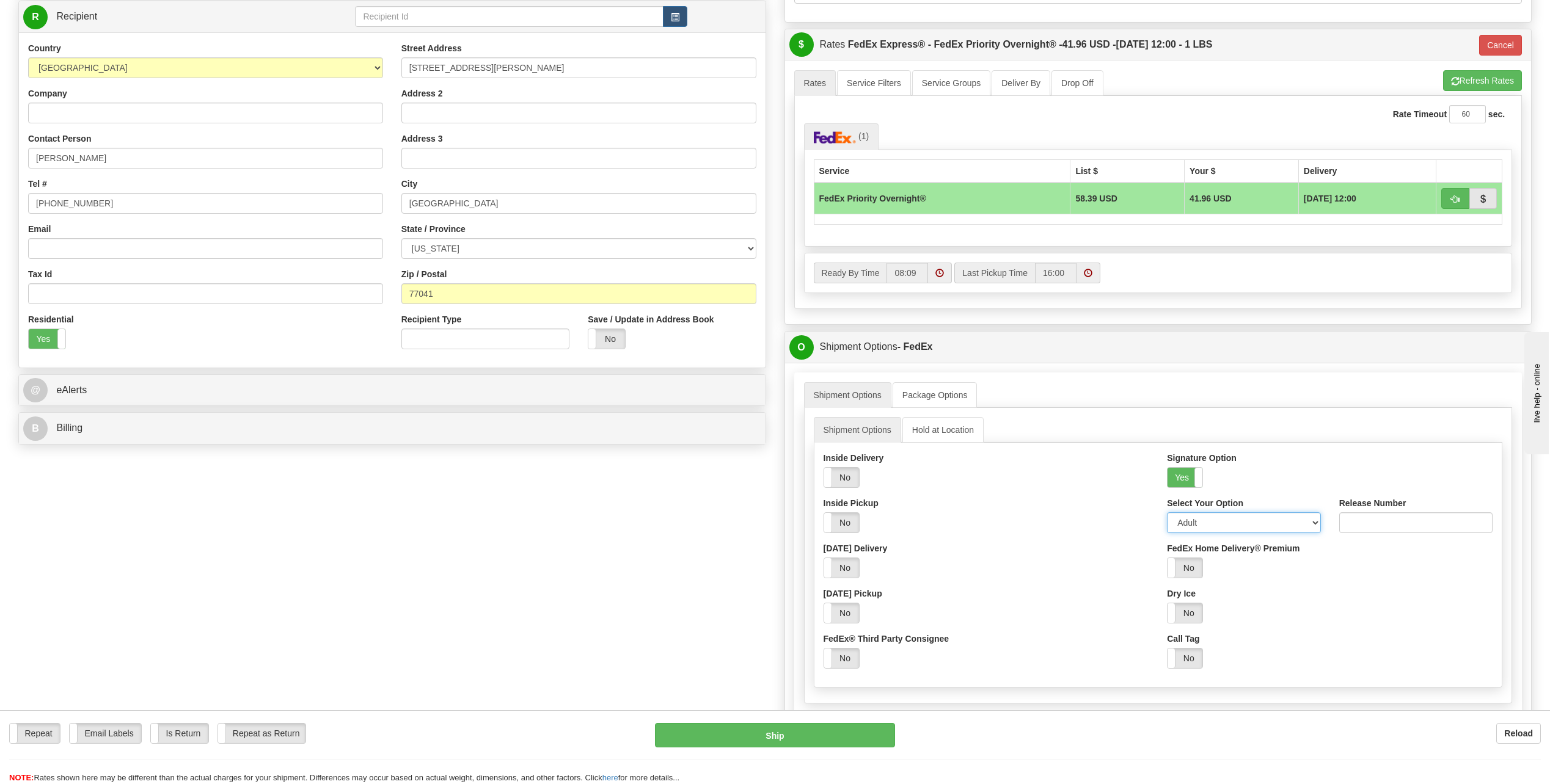
click at [1316, 519] on select "Adult Direct Indirect No Signature Required Service Default" at bounding box center [1243, 522] width 153 height 21
click at [1065, 645] on div "FedEx® Third Party Consignee Yes No" at bounding box center [986, 651] width 326 height 36
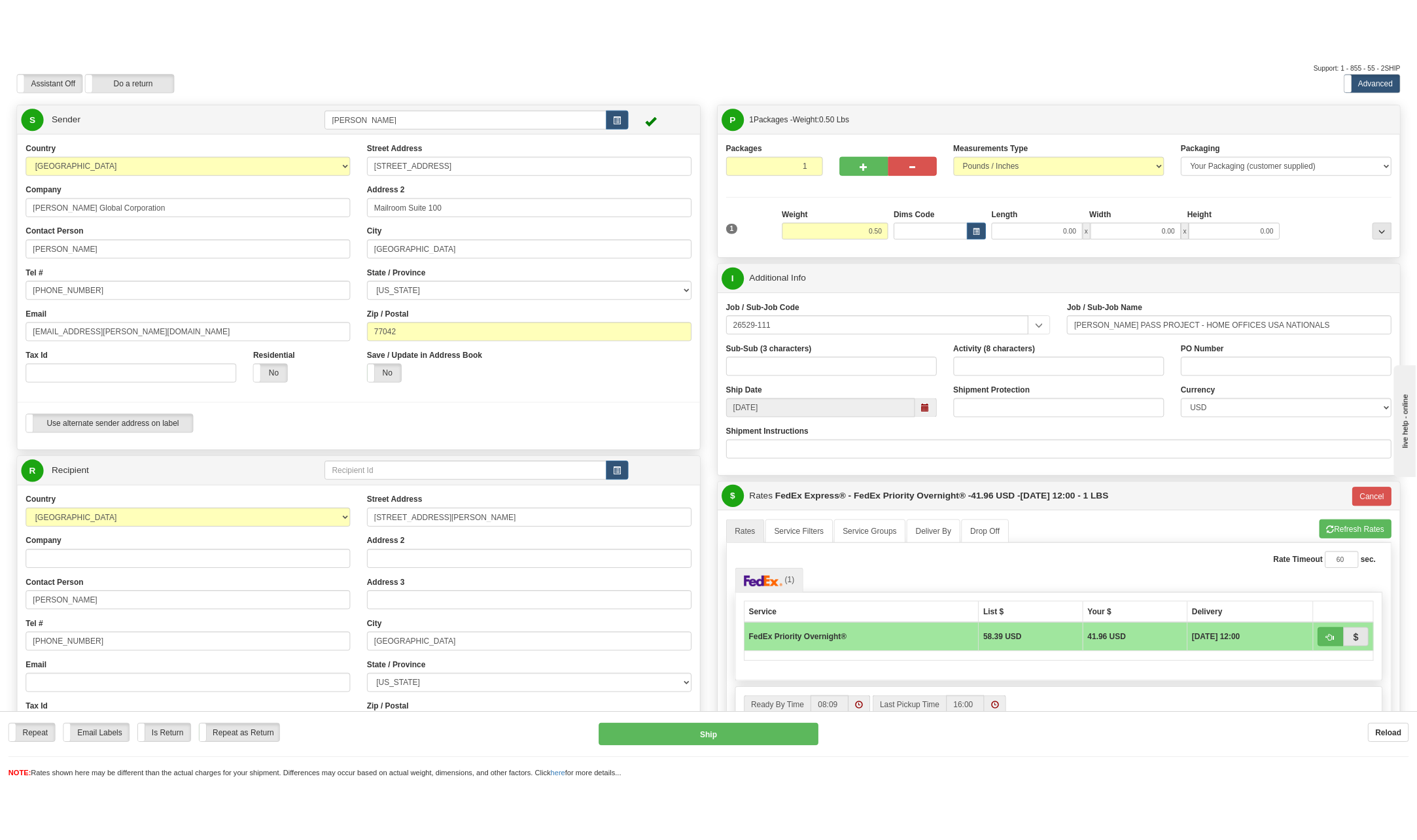
scroll to position [65, 0]
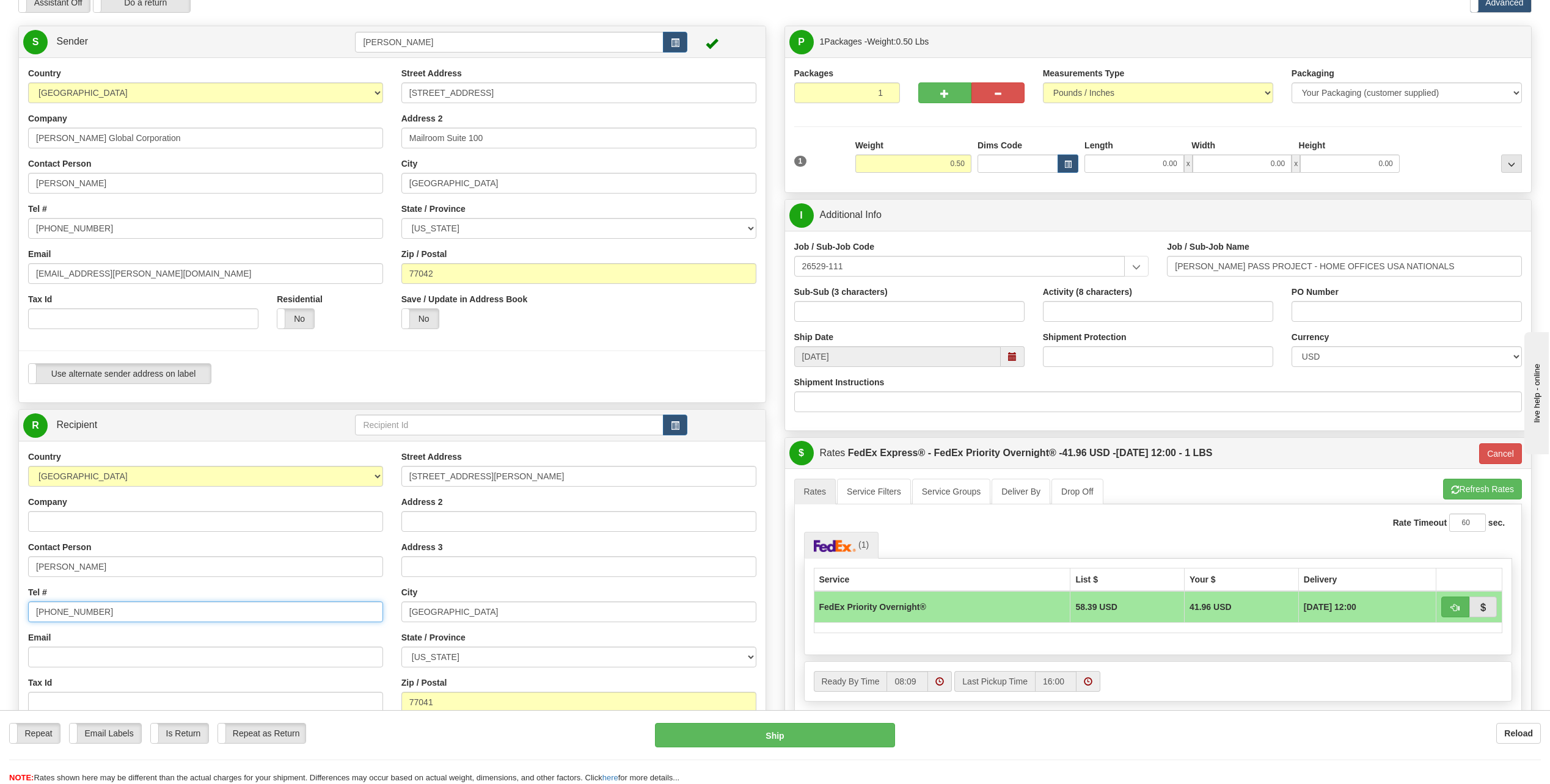
click at [100, 613] on input "[PHONE_NUMBER]" at bounding box center [205, 611] width 355 height 21
type input "713 235-4736"
click at [558, 383] on div "Use alternate sender address on label Use alternate sender address on label" at bounding box center [393, 374] width 729 height 21
click at [776, 735] on button "Ship" at bounding box center [774, 735] width 240 height 25
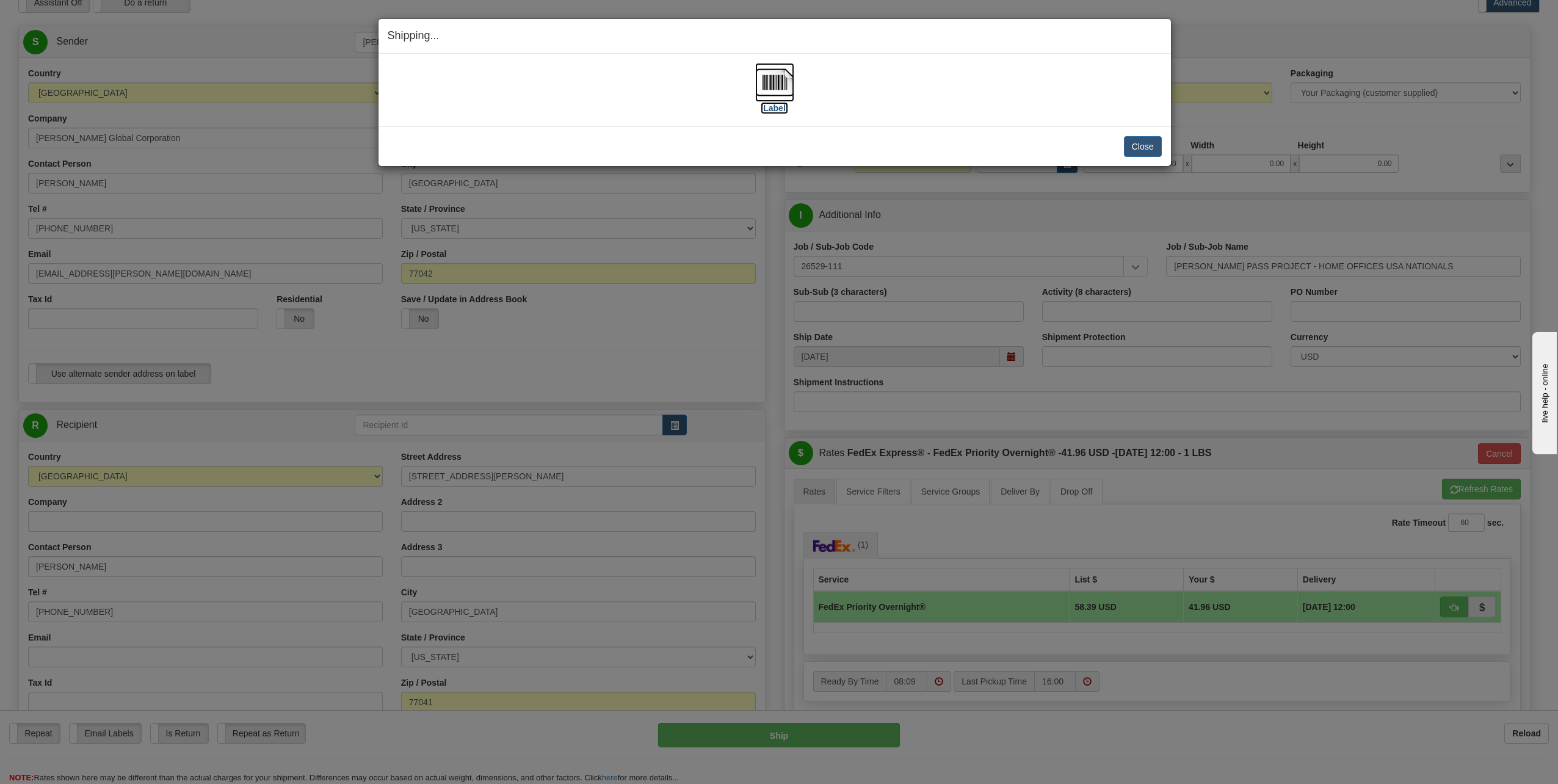
click at [766, 84] on img at bounding box center [775, 83] width 39 height 39
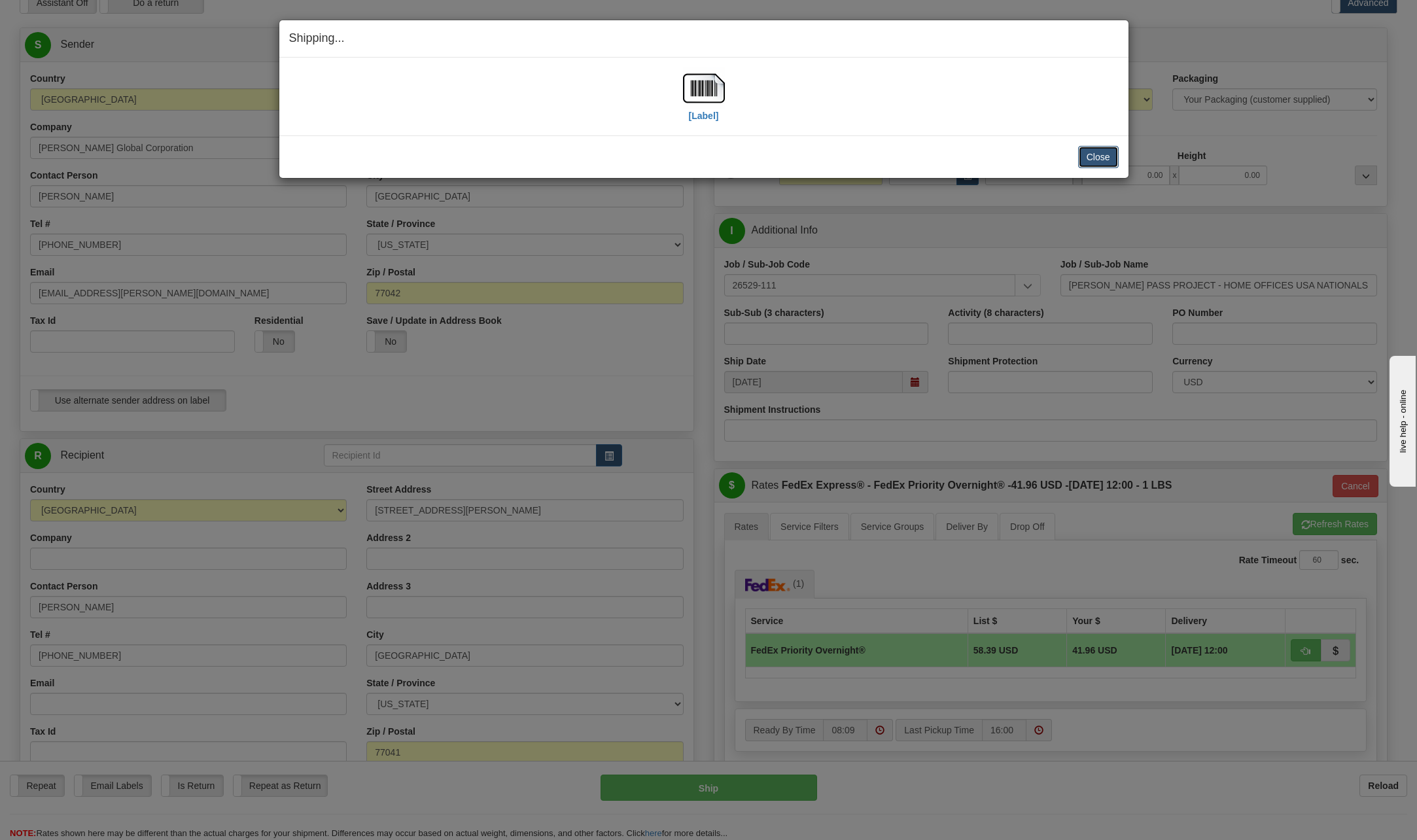
click at [1089, 156] on button "Close" at bounding box center [1098, 157] width 40 height 23
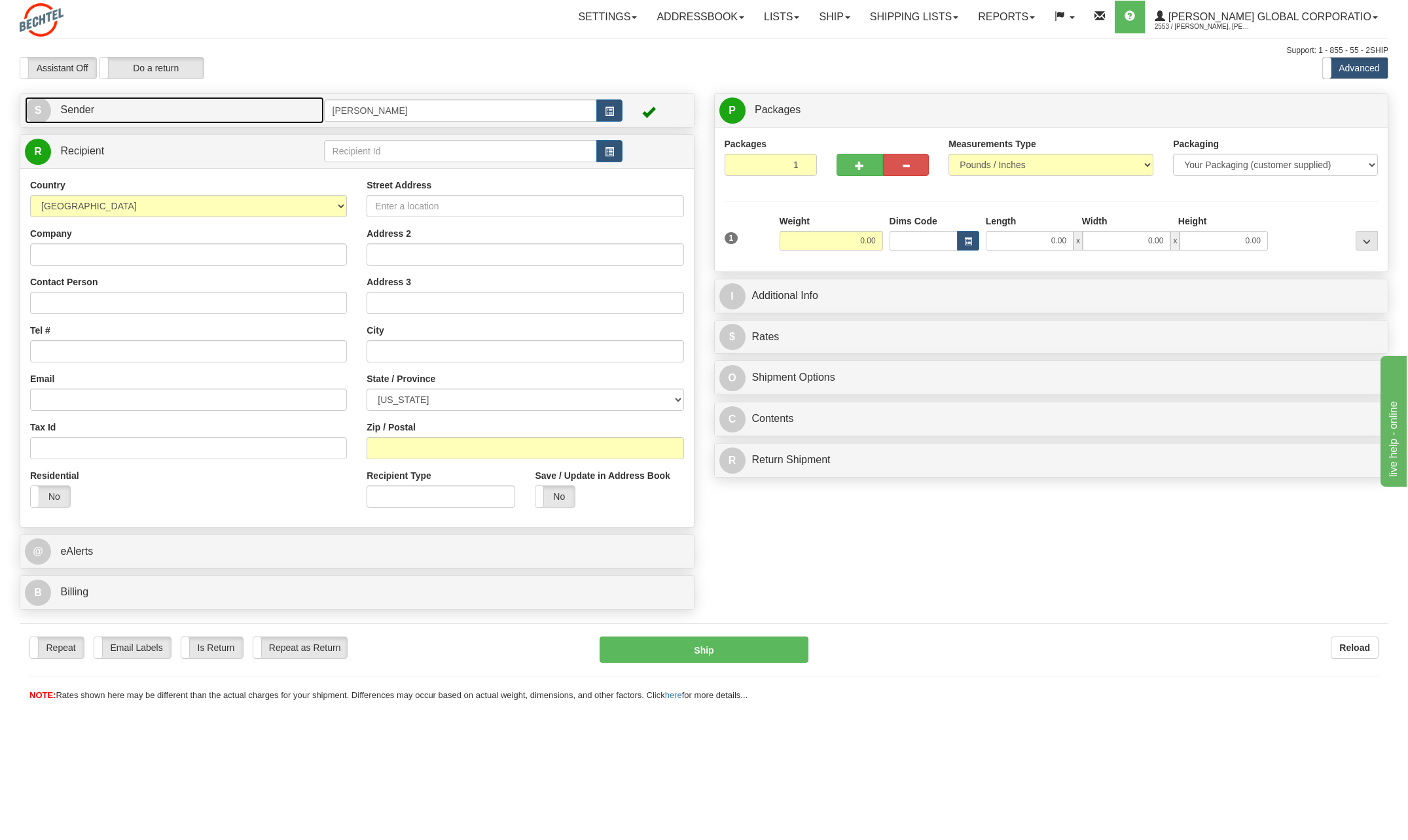
click at [40, 110] on span "S" at bounding box center [38, 110] width 26 height 26
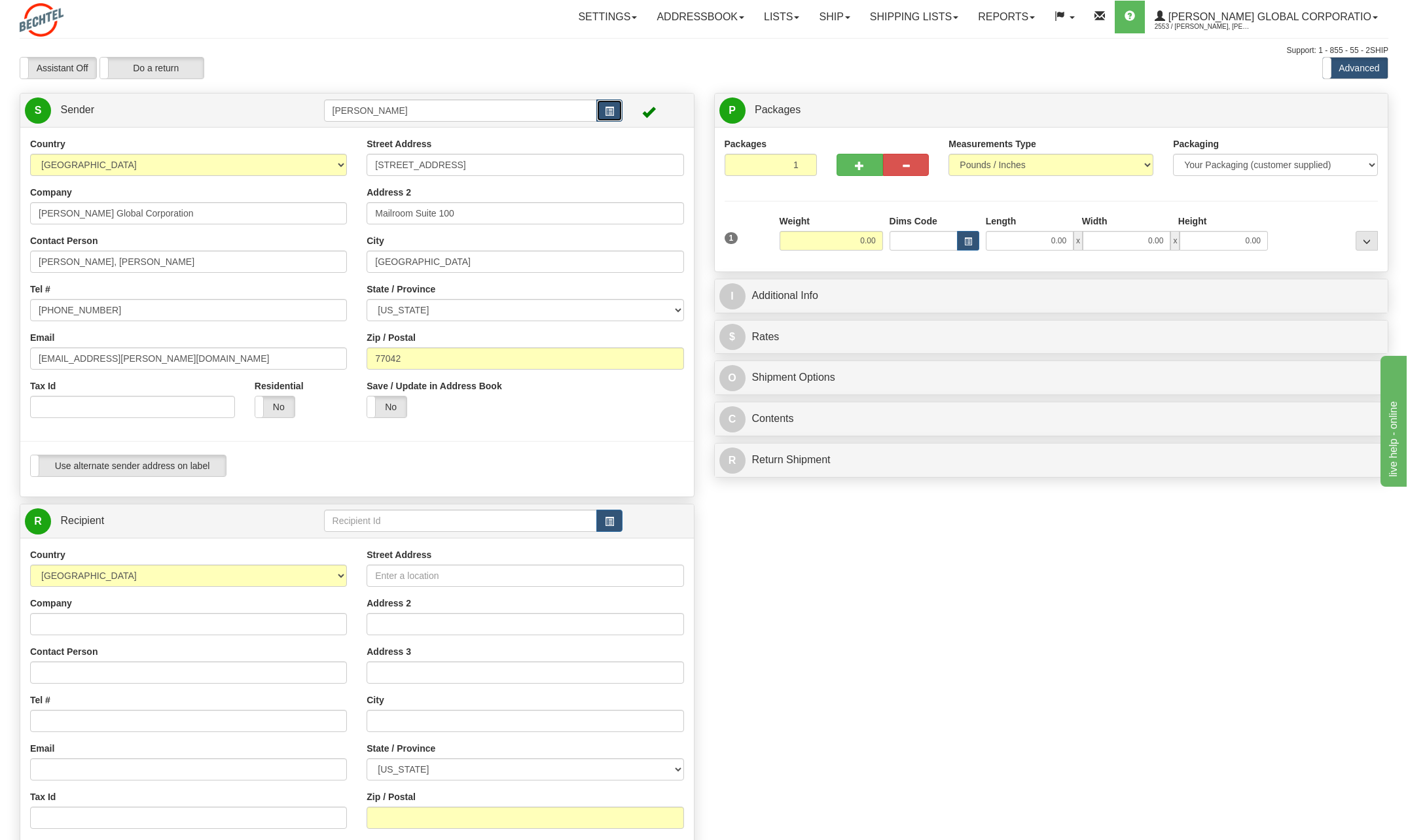
click at [613, 112] on span "button" at bounding box center [610, 111] width 9 height 9
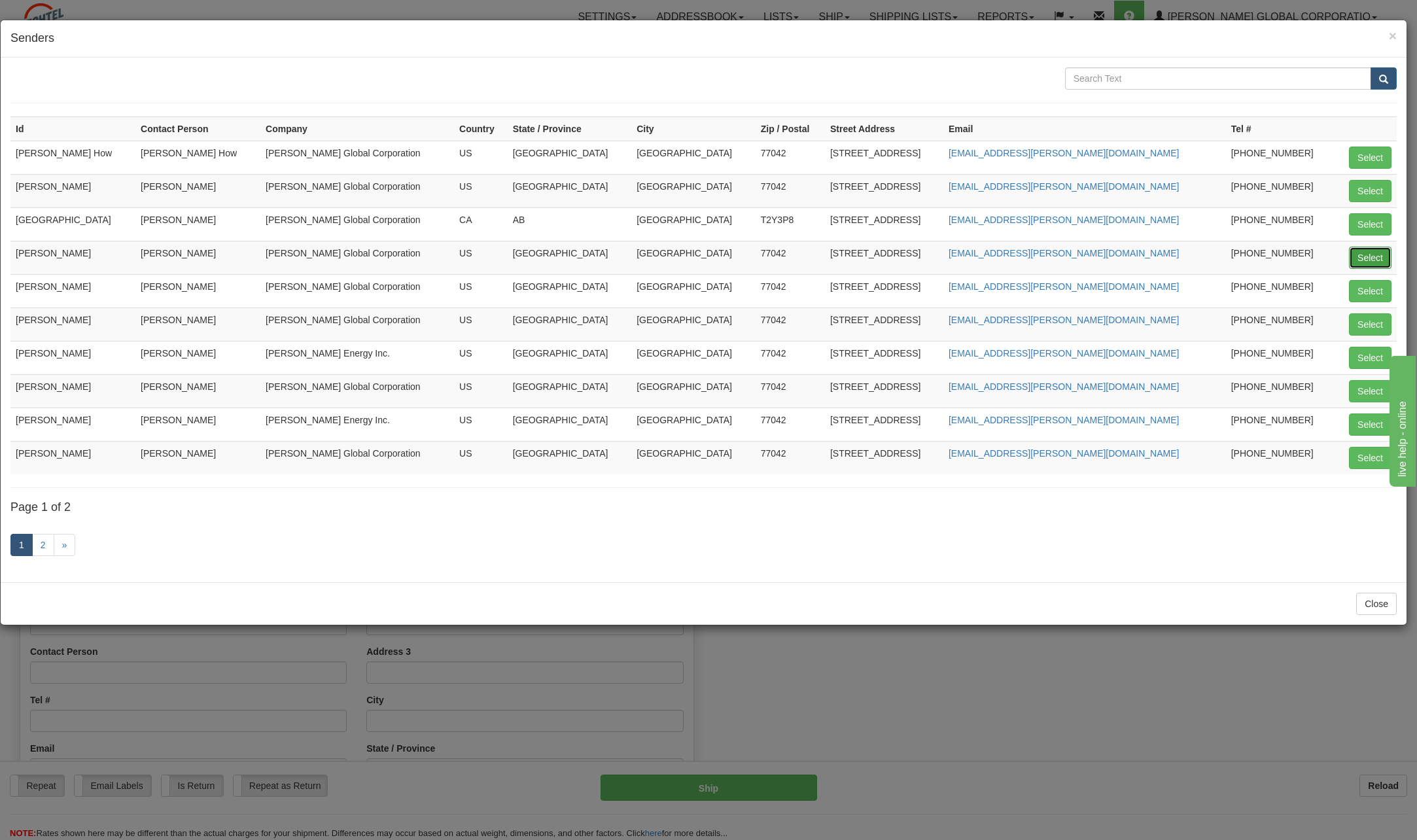
click at [1370, 262] on button "Select" at bounding box center [1370, 257] width 43 height 23
type input "[PERSON_NAME]"
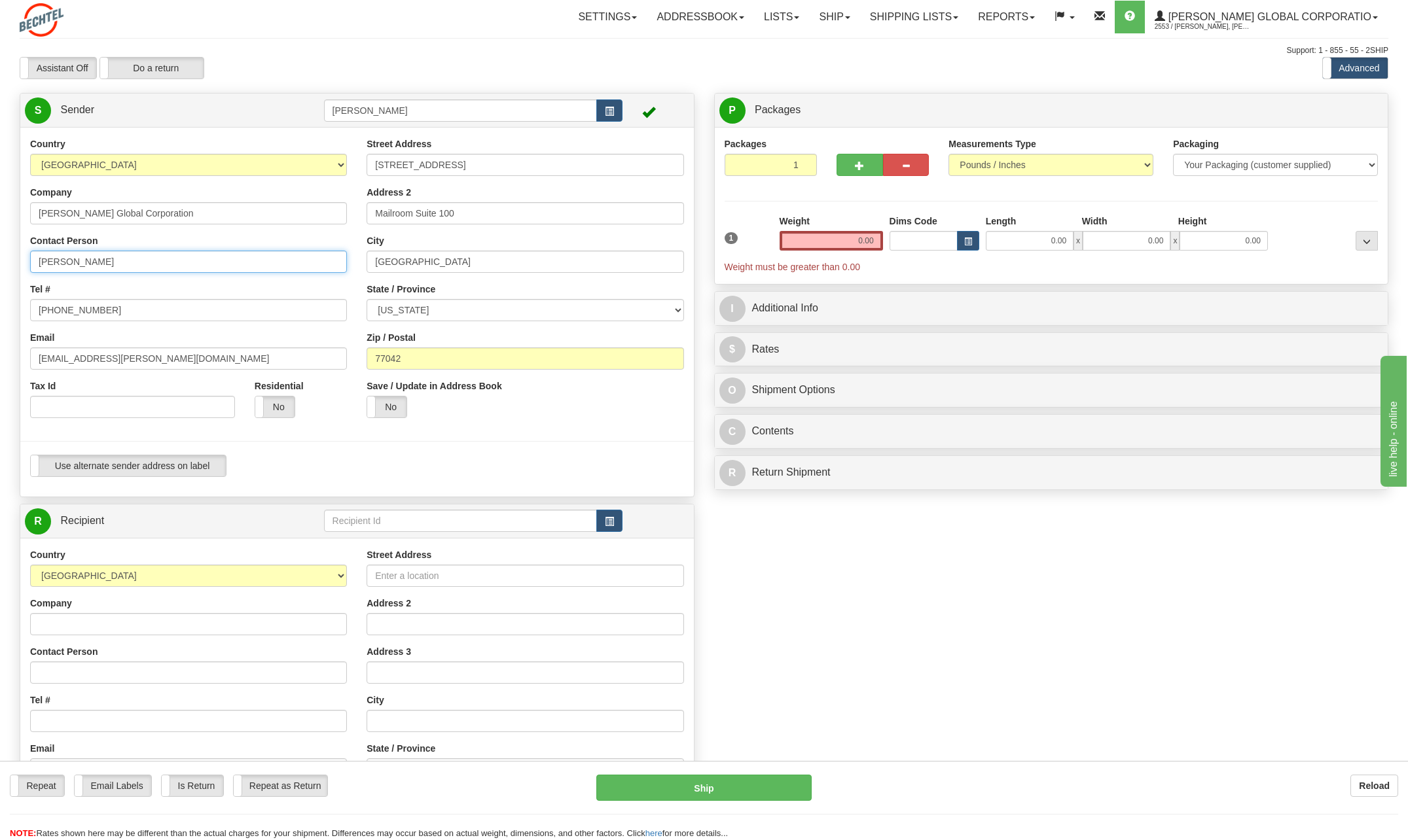
drag, startPoint x: 128, startPoint y: 263, endPoint x: 157, endPoint y: 267, distance: 29.3
click at [128, 263] on input "[PERSON_NAME]" at bounding box center [188, 261] width 316 height 23
type input "C"
type input "[PERSON_NAME]"
click at [313, 279] on div "Country [GEOGRAPHIC_DATA] [GEOGRAPHIC_DATA] [GEOGRAPHIC_DATA] [GEOGRAPHIC_DATA]…" at bounding box center [188, 283] width 337 height 291
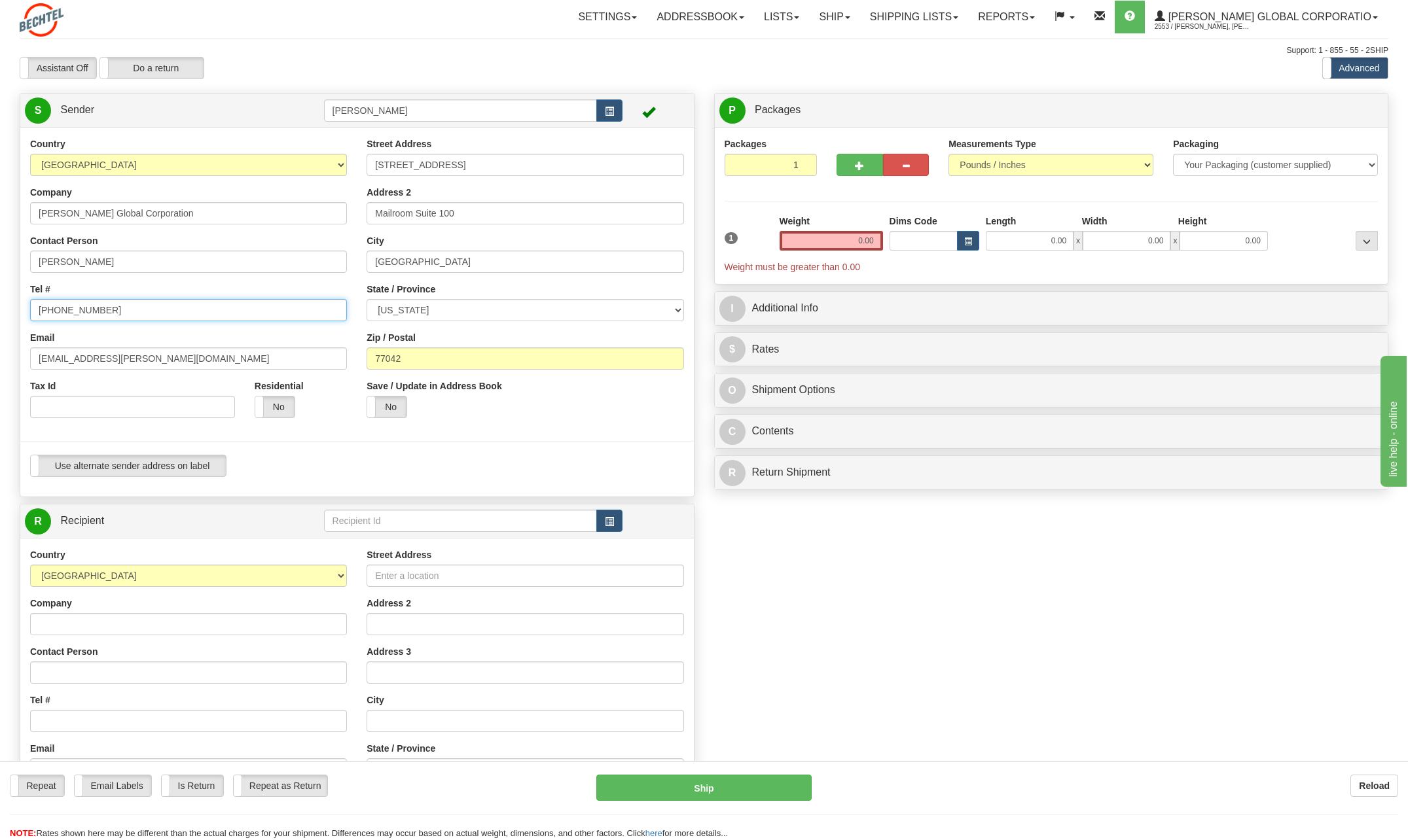
click at [129, 315] on input "[PHONE_NUMBER]" at bounding box center [188, 310] width 316 height 23
type input "[PHONE_NUMBER]"
drag, startPoint x: 77, startPoint y: 358, endPoint x: 23, endPoint y: 353, distance: 54.2
click at [23, 353] on div "Country [GEOGRAPHIC_DATA] [GEOGRAPHIC_DATA] [GEOGRAPHIC_DATA] [GEOGRAPHIC_DATA]…" at bounding box center [188, 283] width 337 height 291
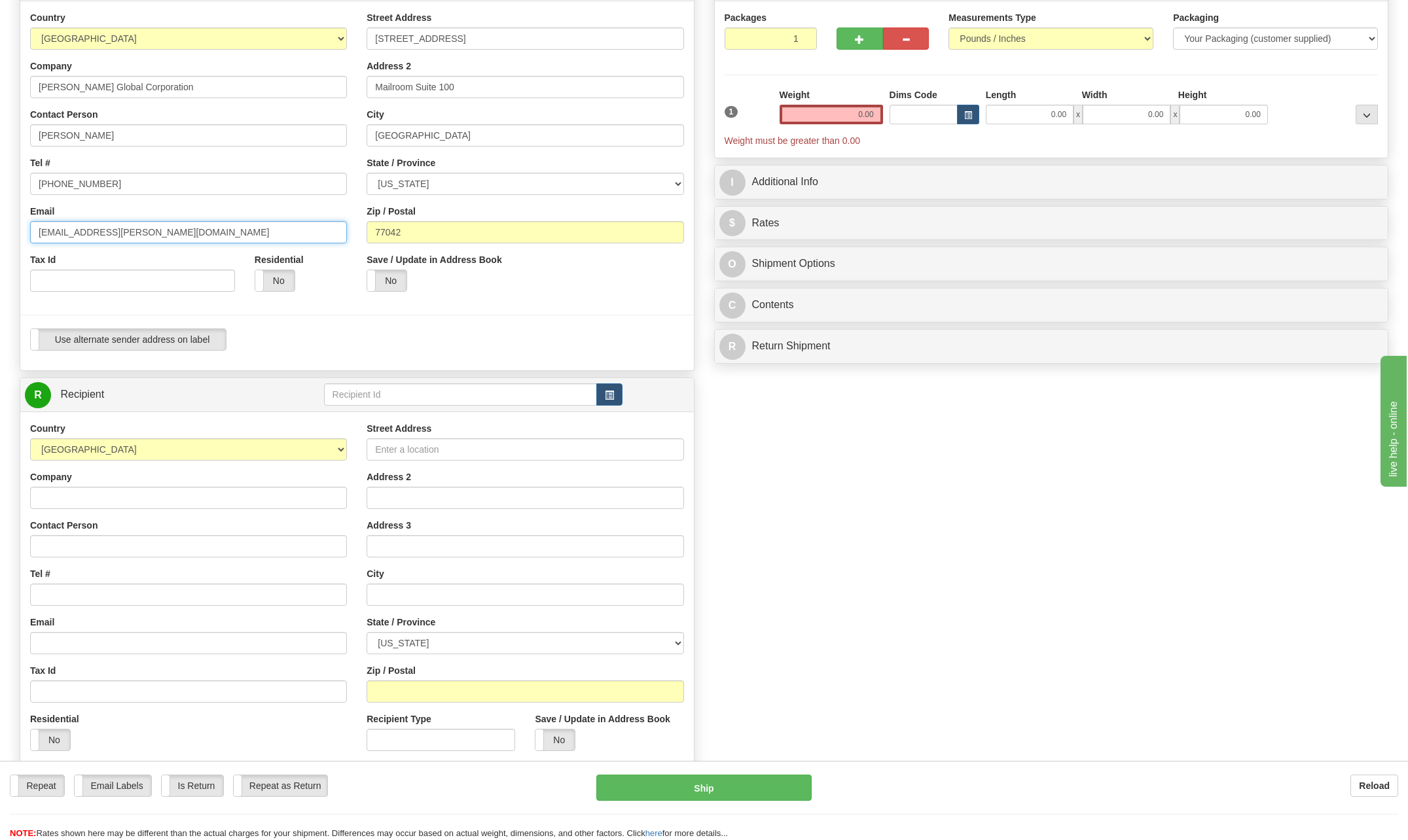
scroll to position [131, 0]
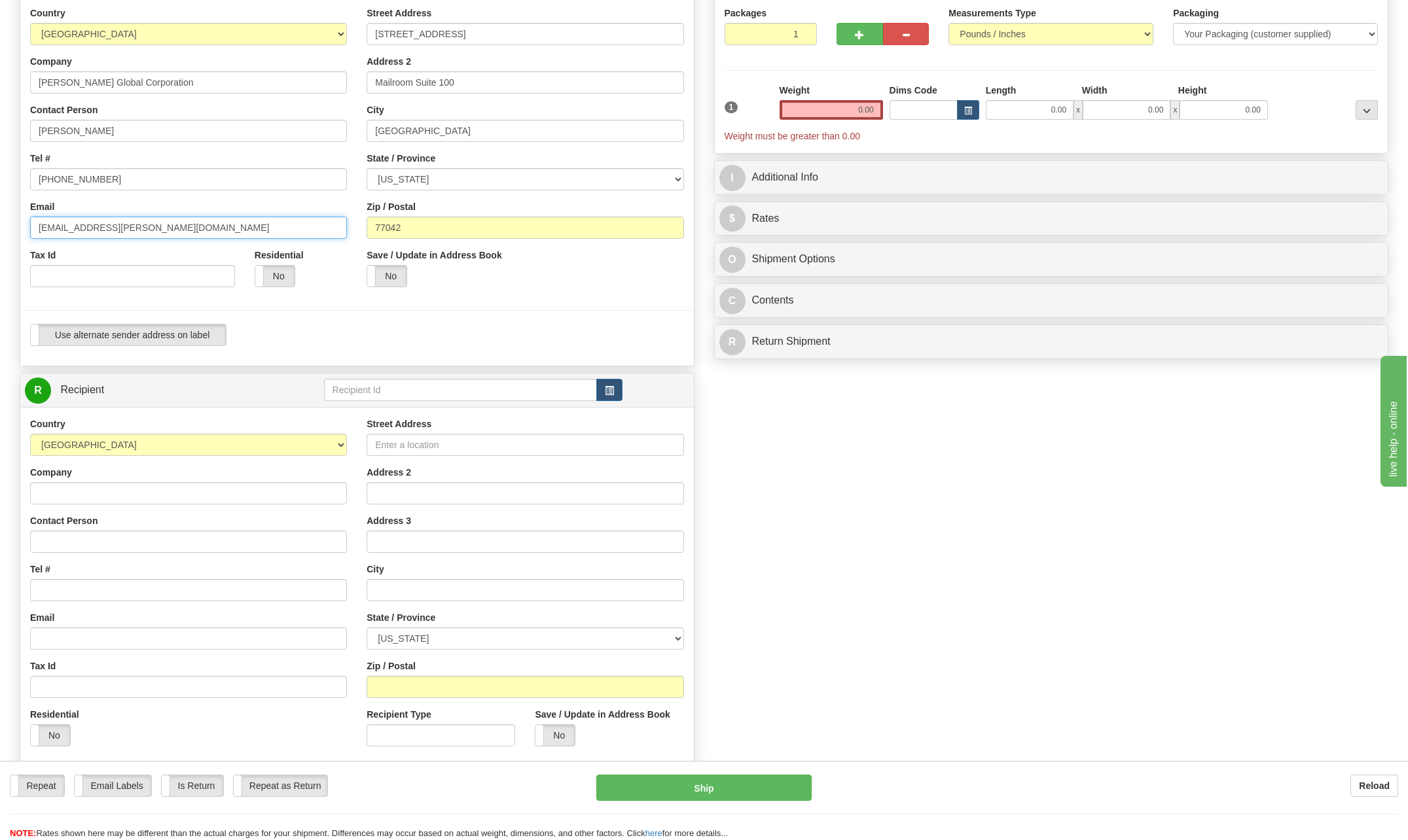
type input "[EMAIL_ADDRESS][PERSON_NAME][DOMAIN_NAME]"
click at [69, 493] on input "Company" at bounding box center [188, 493] width 316 height 23
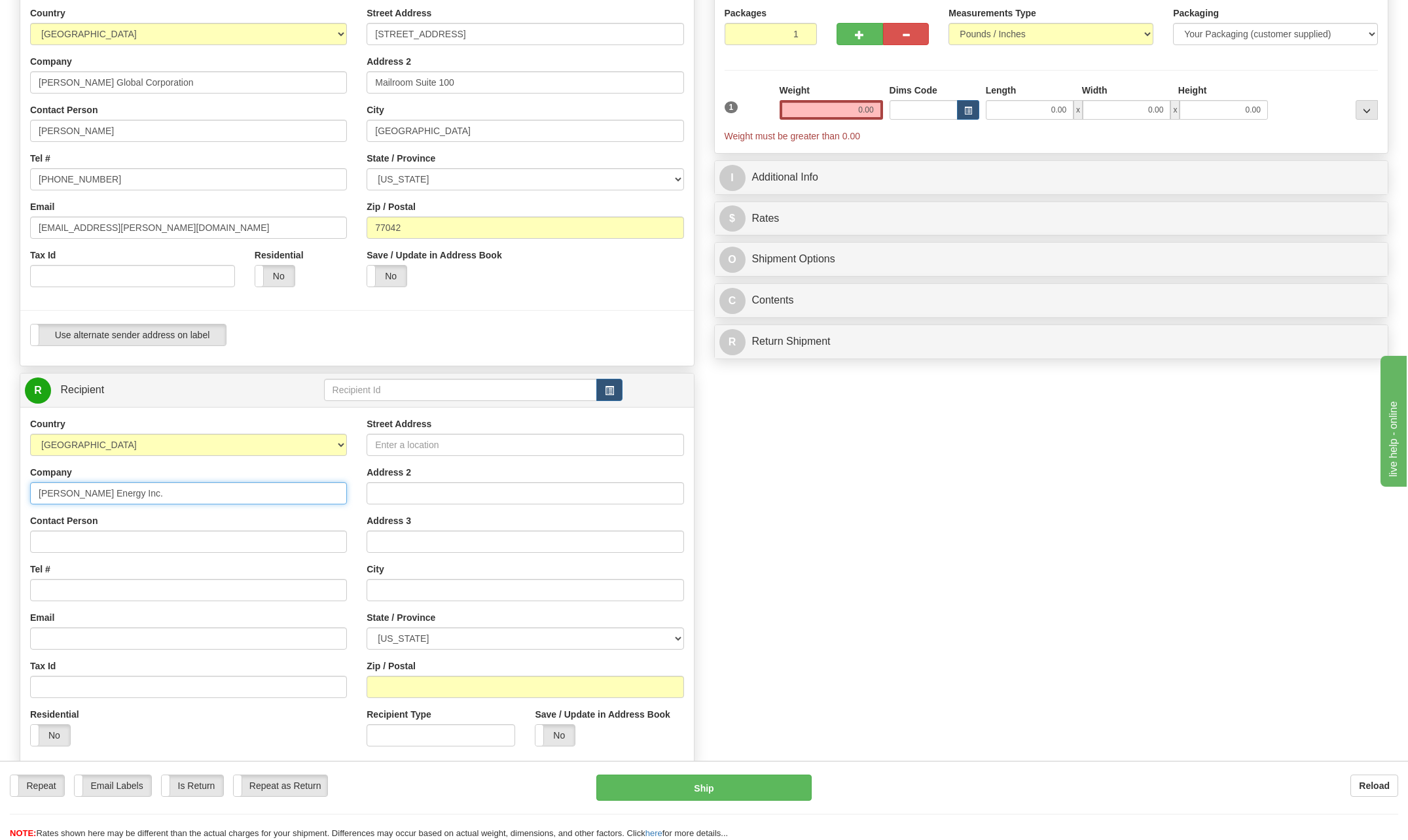
type input "[PERSON_NAME] Energy Inc."
click at [322, 523] on div "Contact Person" at bounding box center [188, 534] width 316 height 39
click at [73, 548] on input "Contact Person" at bounding box center [188, 542] width 316 height 23
type input "[PERSON_NAME][DATE]"
click at [308, 569] on div "Tel #" at bounding box center [188, 582] width 316 height 39
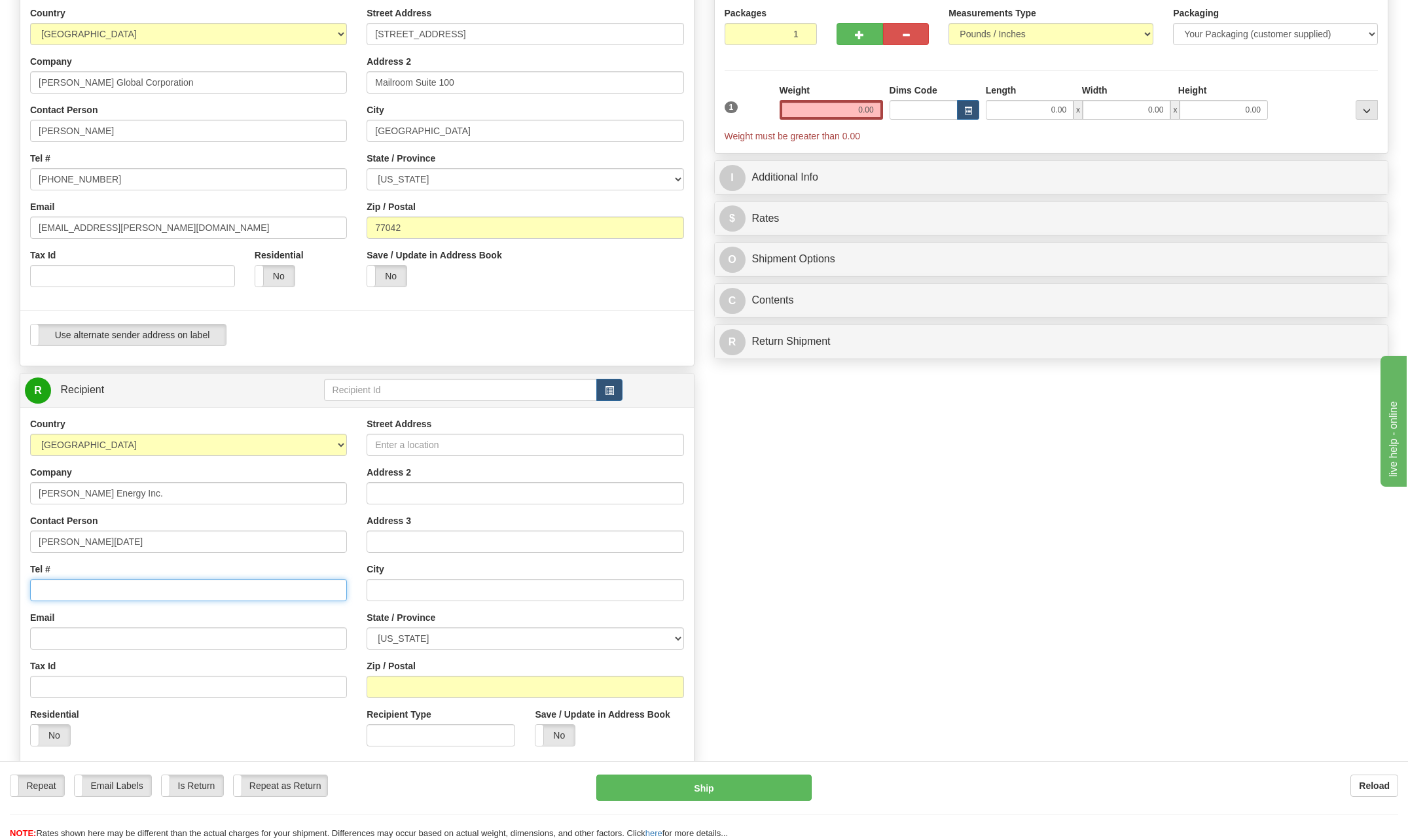
click at [60, 589] on input "Tel #" at bounding box center [188, 590] width 316 height 23
type input "[PHONE_NUMBER]"
click at [428, 443] on input "Street Address" at bounding box center [524, 444] width 316 height 23
type input "[STREET_ADDRESS]"
click at [954, 584] on div "Create a label for the return Create Pickup Without Label S" at bounding box center [704, 408] width 1389 height 893
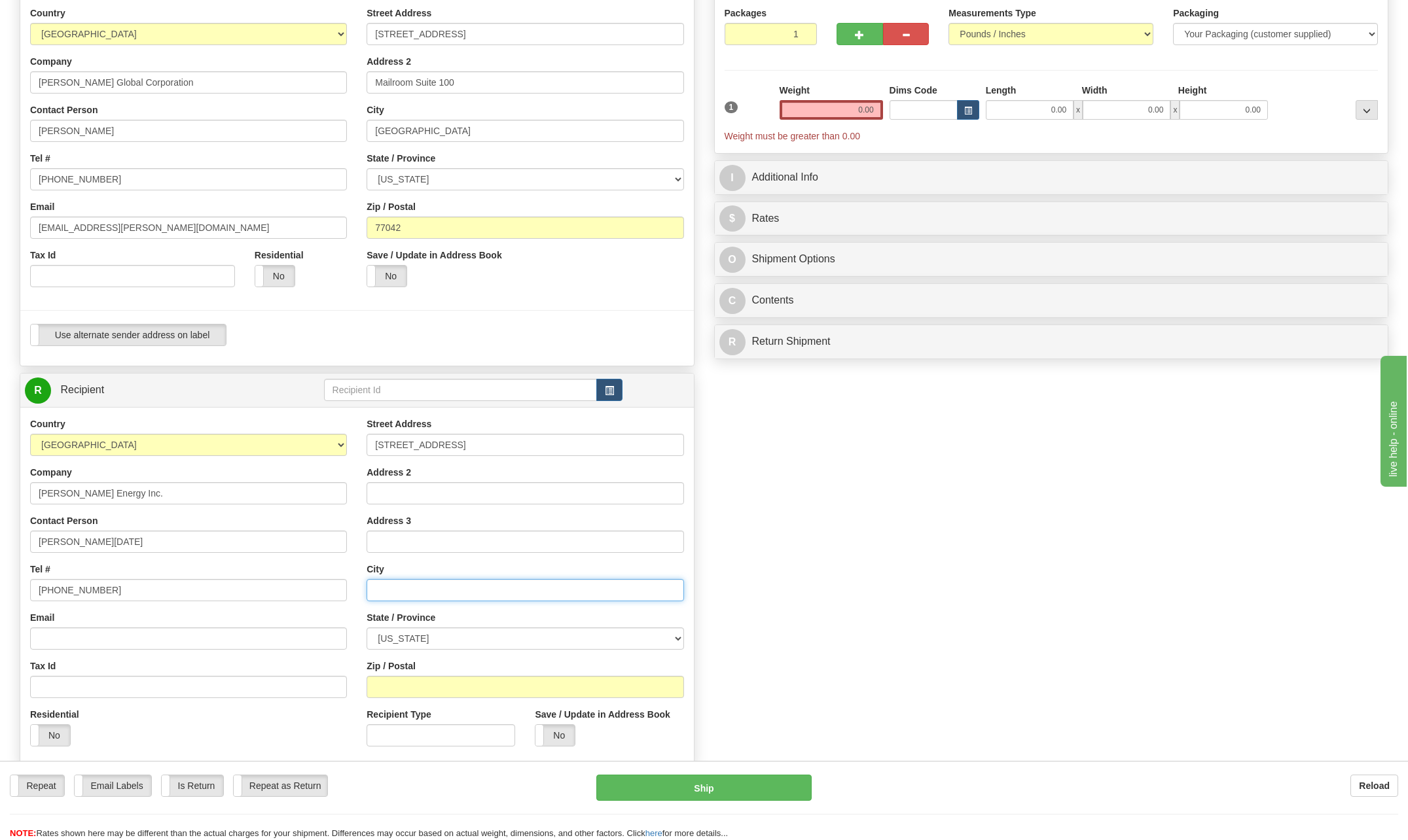
click at [404, 591] on input "text" at bounding box center [524, 590] width 316 height 23
type input "Sulphur"
click at [857, 512] on div "Create a label for the return Create Pickup Without Label S" at bounding box center [704, 408] width 1389 height 893
click at [681, 636] on select "[US_STATE] [US_STATE] [US_STATE] [US_STATE] Armed Forces America Armed Forces E…" at bounding box center [524, 638] width 316 height 23
select select "LA"
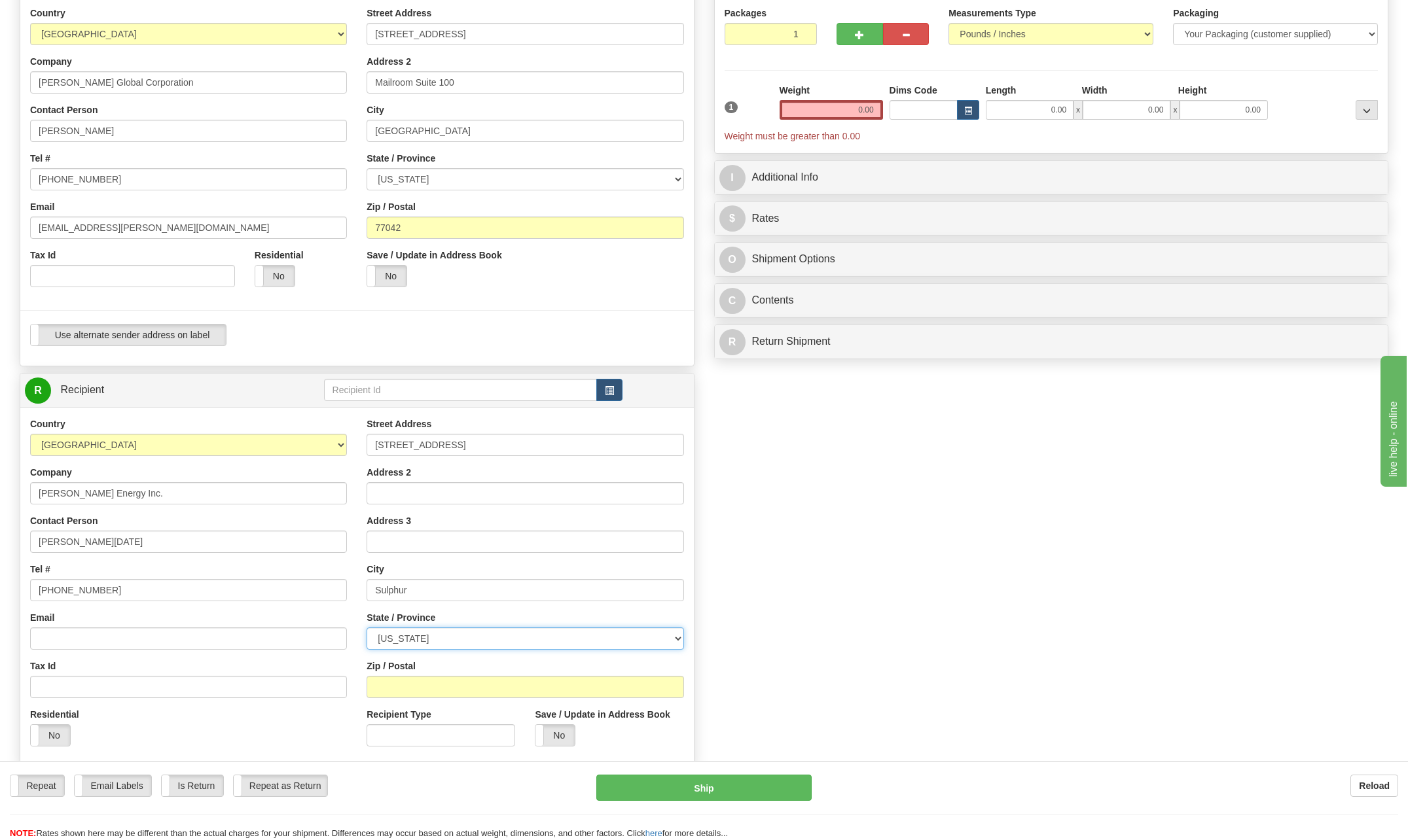
click at [366, 627] on select "[US_STATE] [US_STATE] [US_STATE] [US_STATE] Armed Forces America Armed Forces E…" at bounding box center [524, 638] width 316 height 23
click at [407, 678] on input "Zip / Postal" at bounding box center [524, 687] width 316 height 23
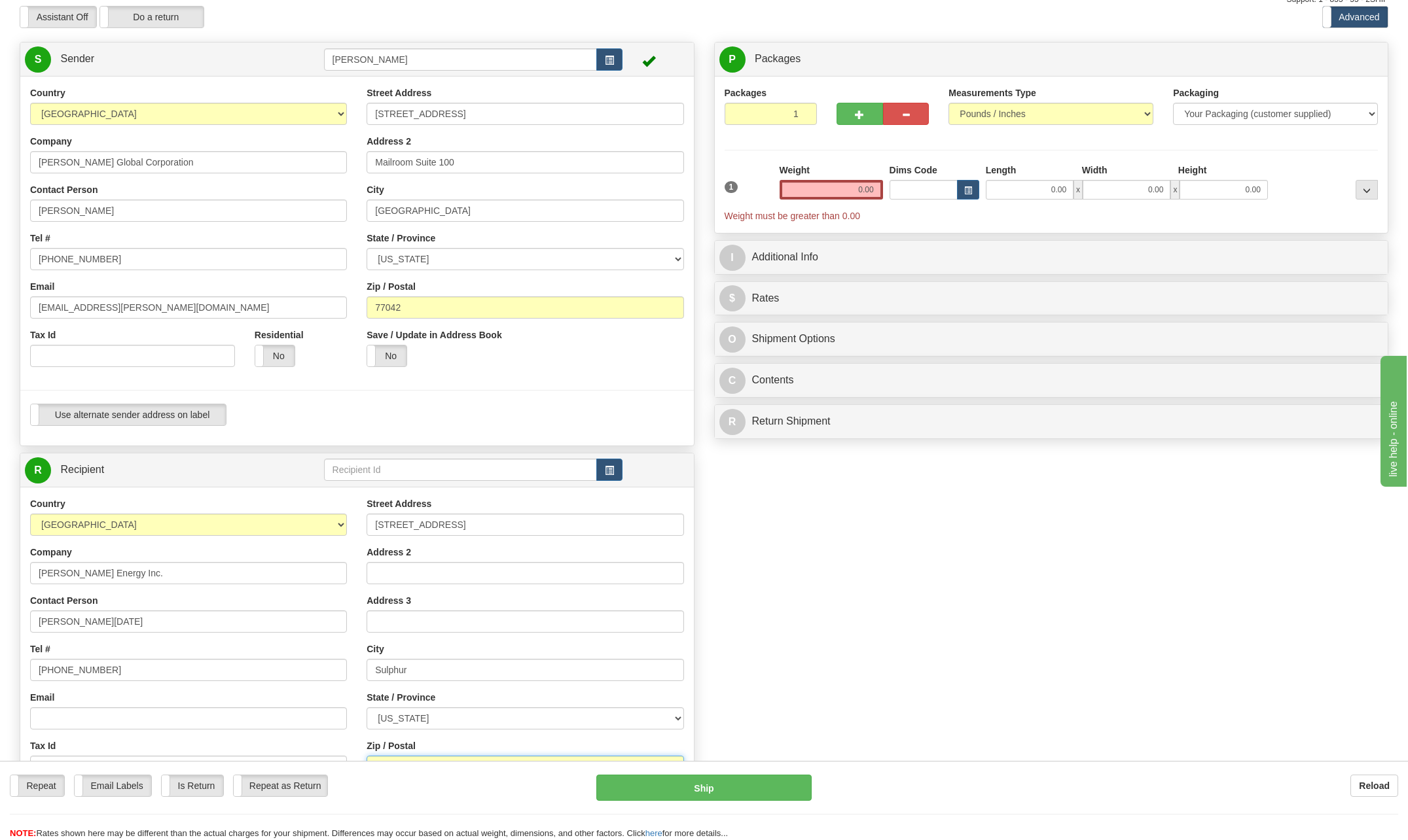
scroll to position [0, 0]
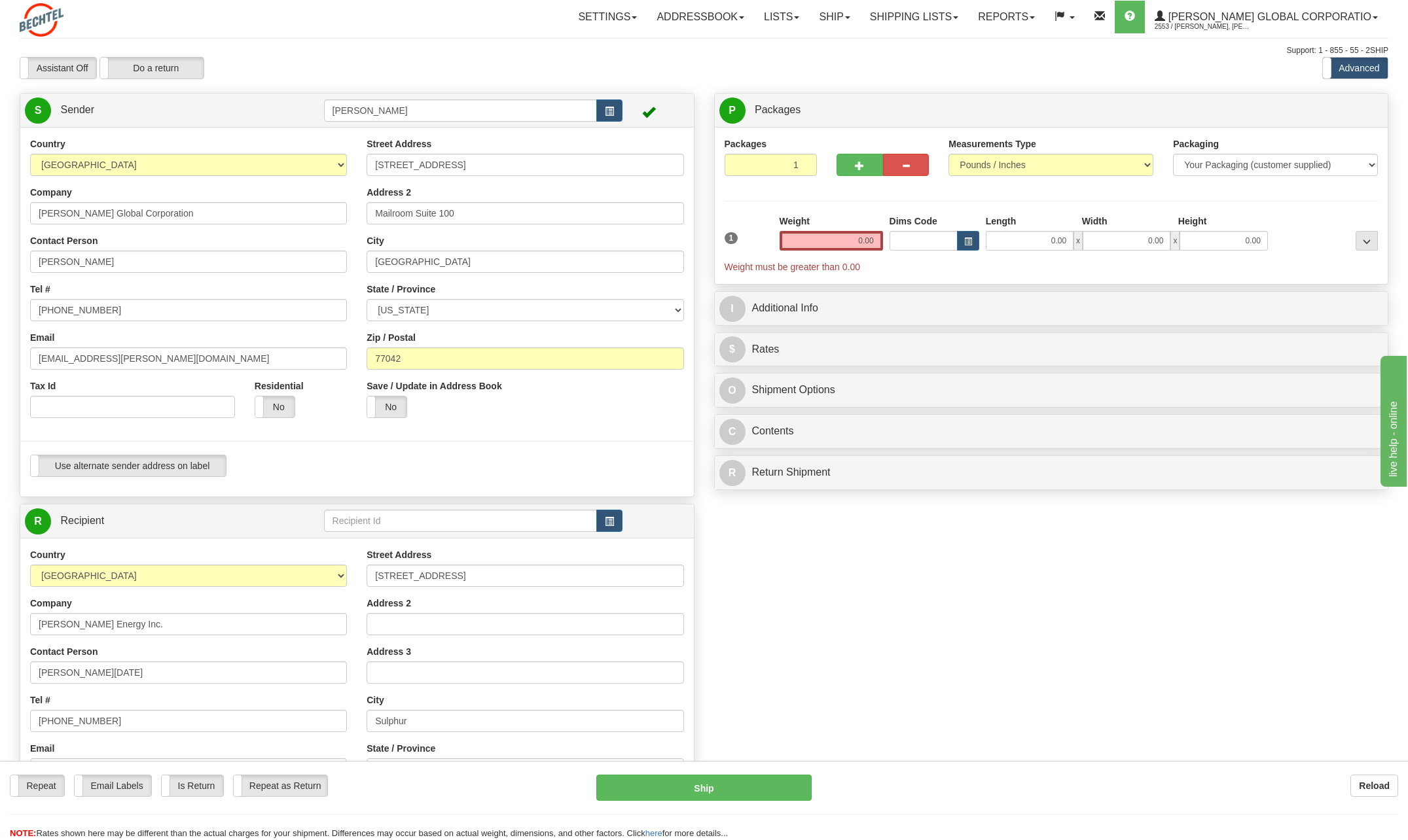
type input "70665"
click at [842, 235] on div "Weight 0.00" at bounding box center [831, 232] width 103 height 36
drag, startPoint x: 858, startPoint y: 240, endPoint x: 1029, endPoint y: 242, distance: 171.0
click at [1027, 242] on div "1 Weight 0.00 Dims Code 0.00" at bounding box center [1051, 244] width 660 height 59
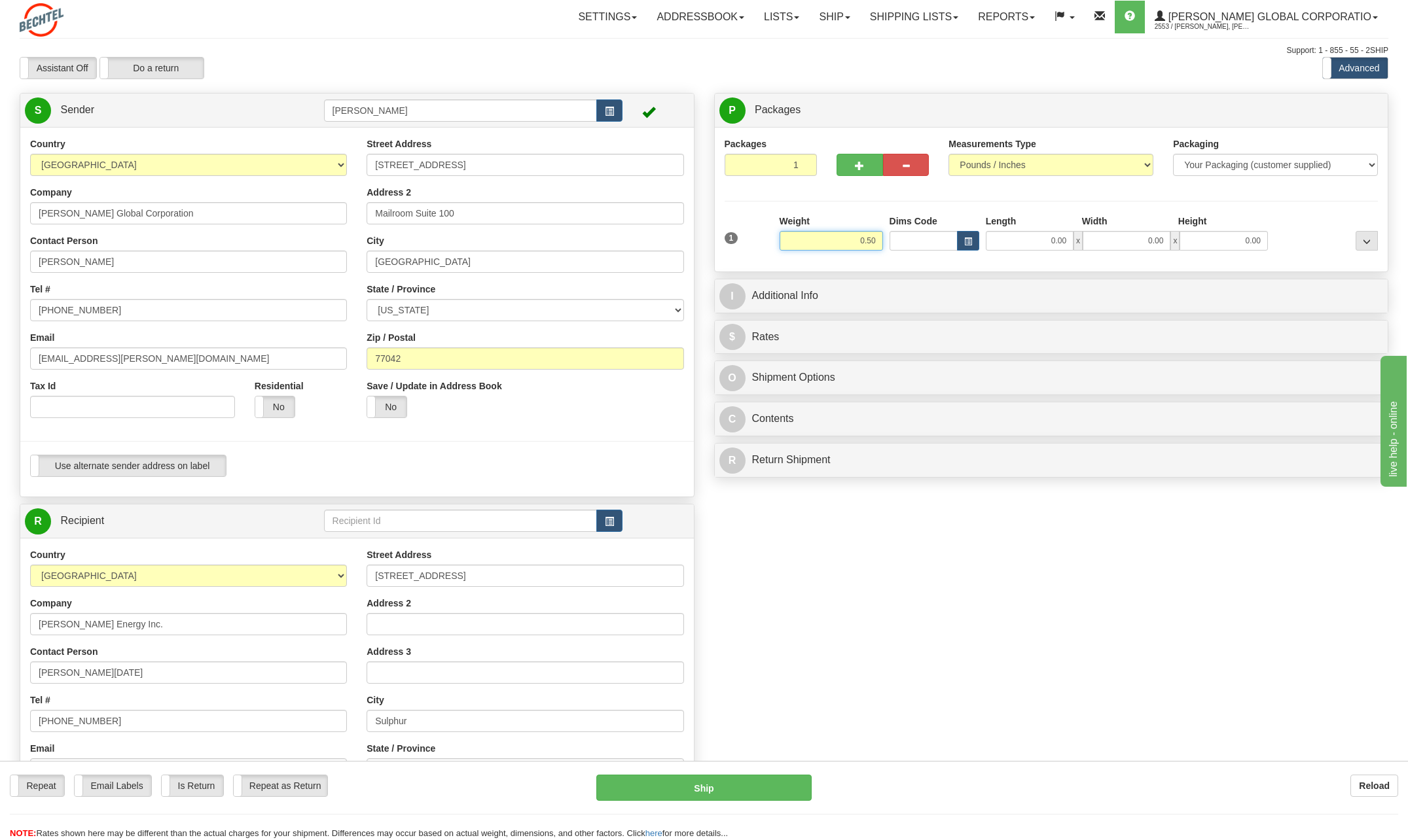
type input "0.50"
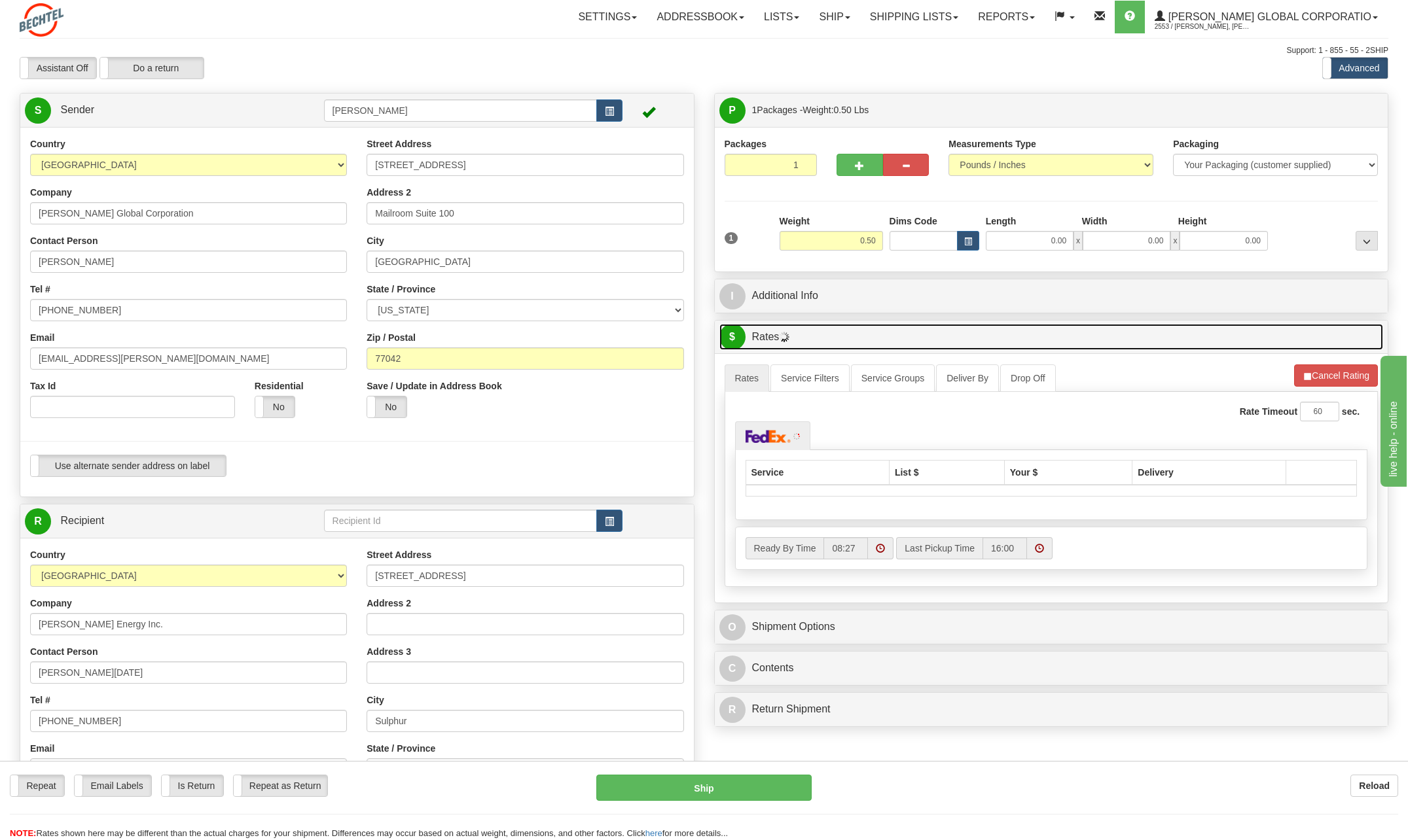
click at [730, 336] on span "$" at bounding box center [732, 337] width 26 height 26
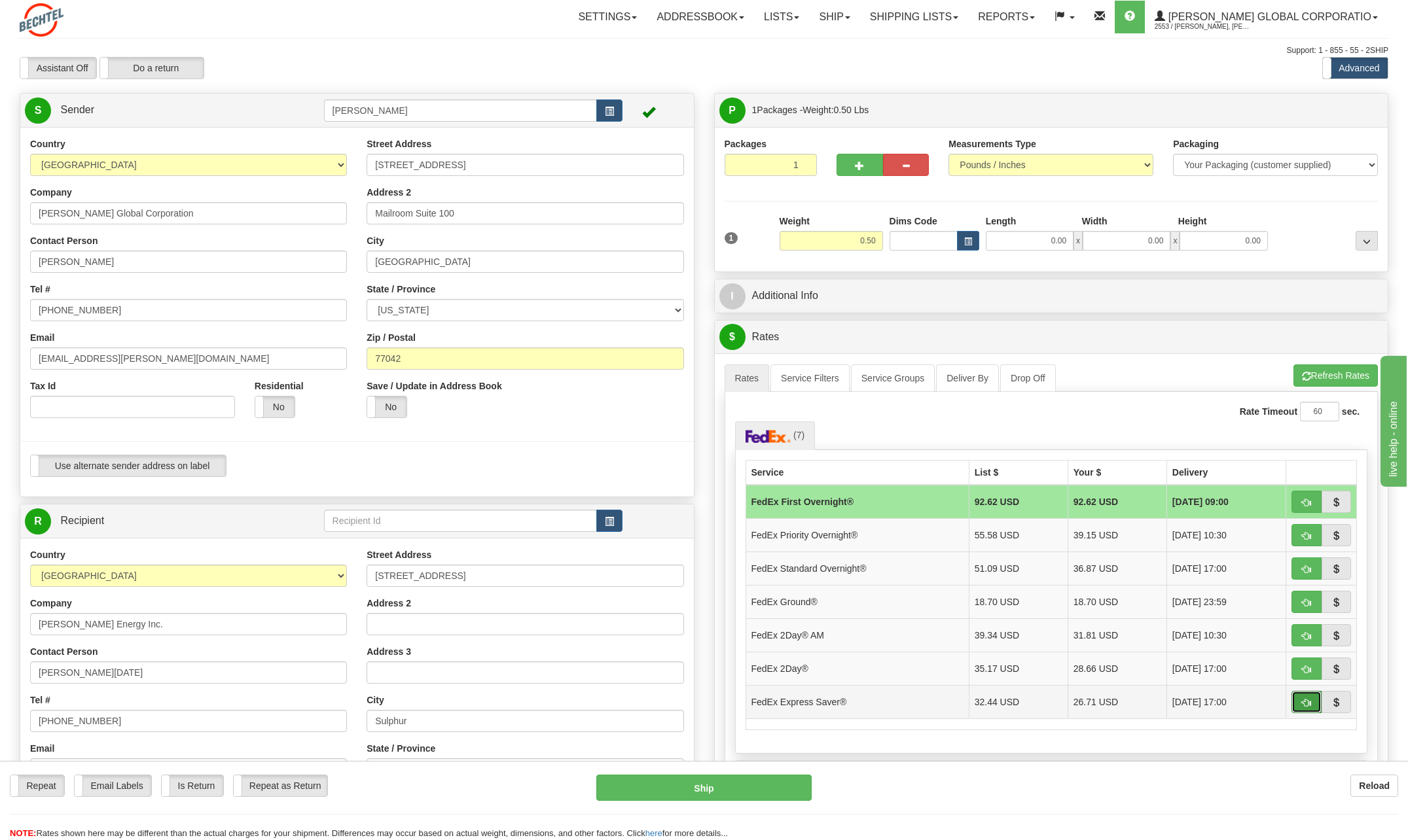
click at [1312, 703] on button "button" at bounding box center [1306, 702] width 30 height 23
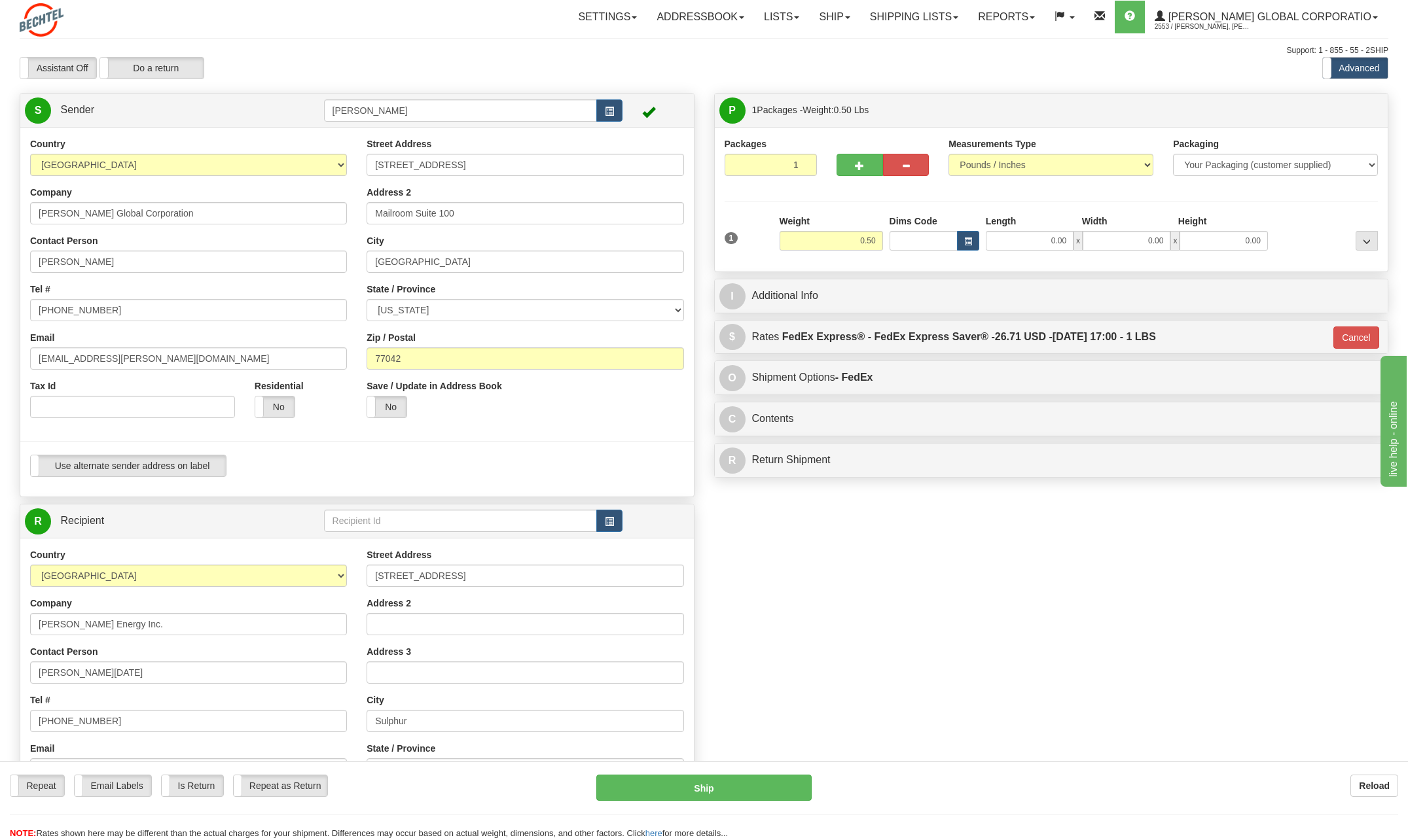
type input "20"
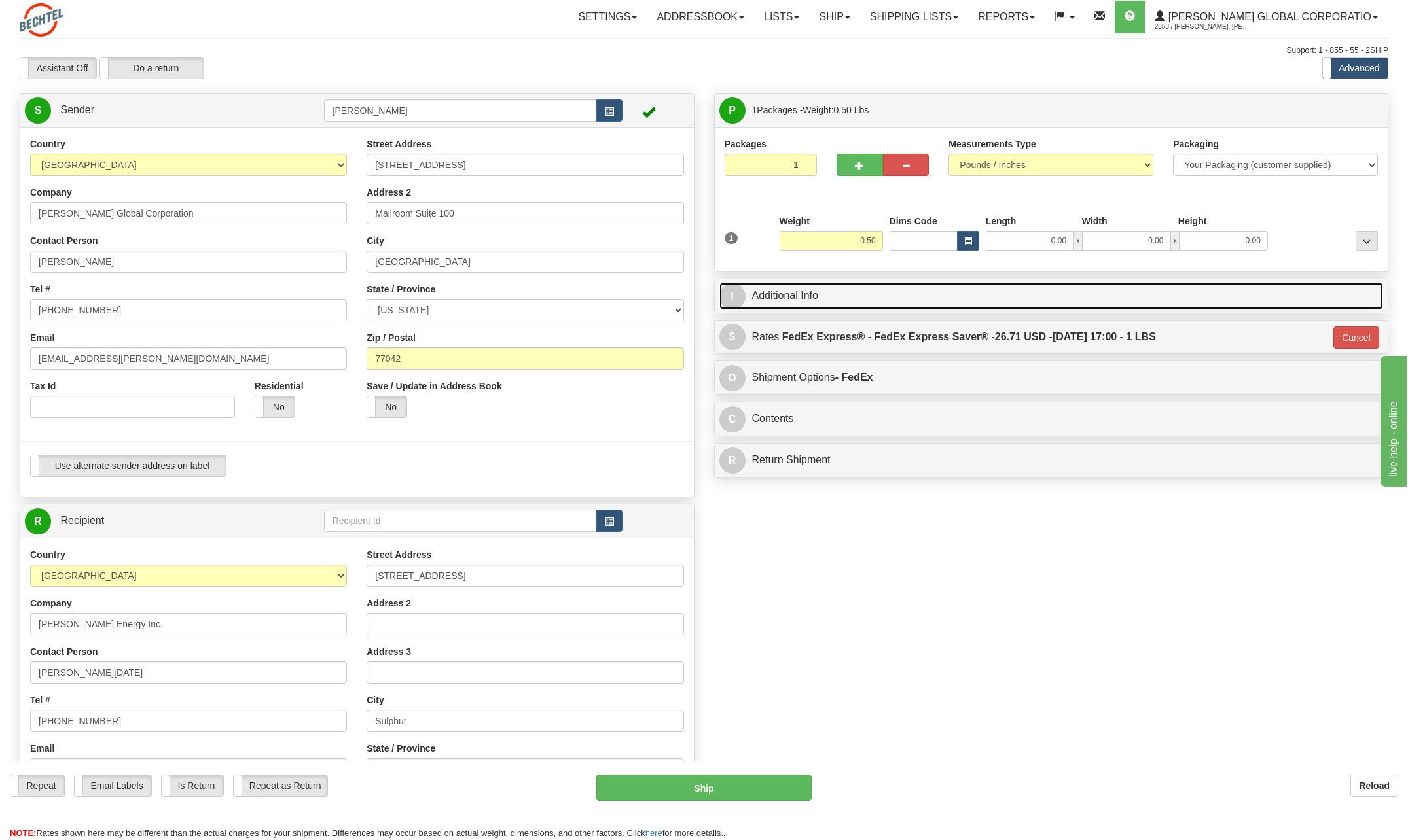
click at [740, 297] on span "I" at bounding box center [732, 297] width 26 height 26
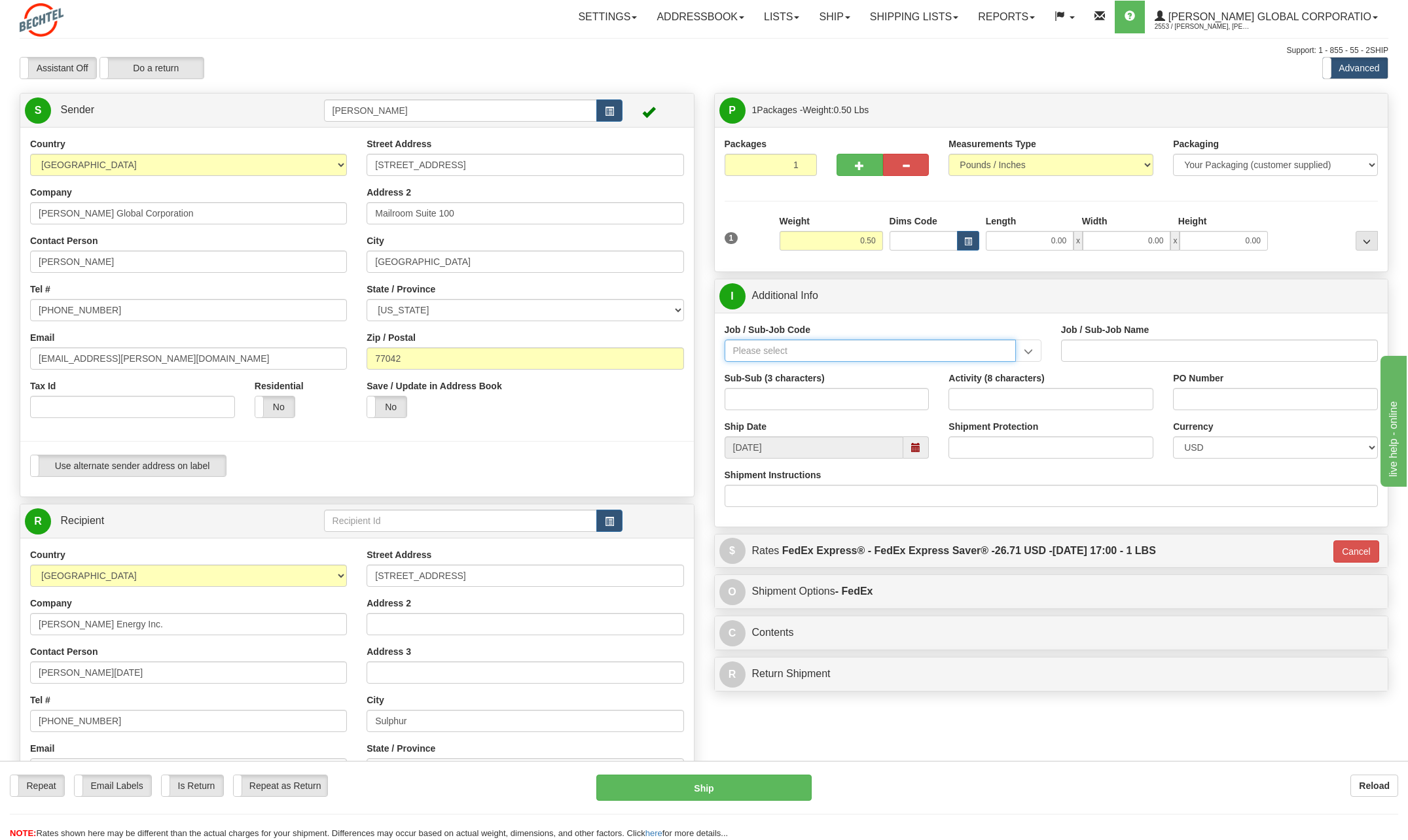
click at [768, 350] on input "Job / Sub-Job Code" at bounding box center [870, 350] width 292 height 23
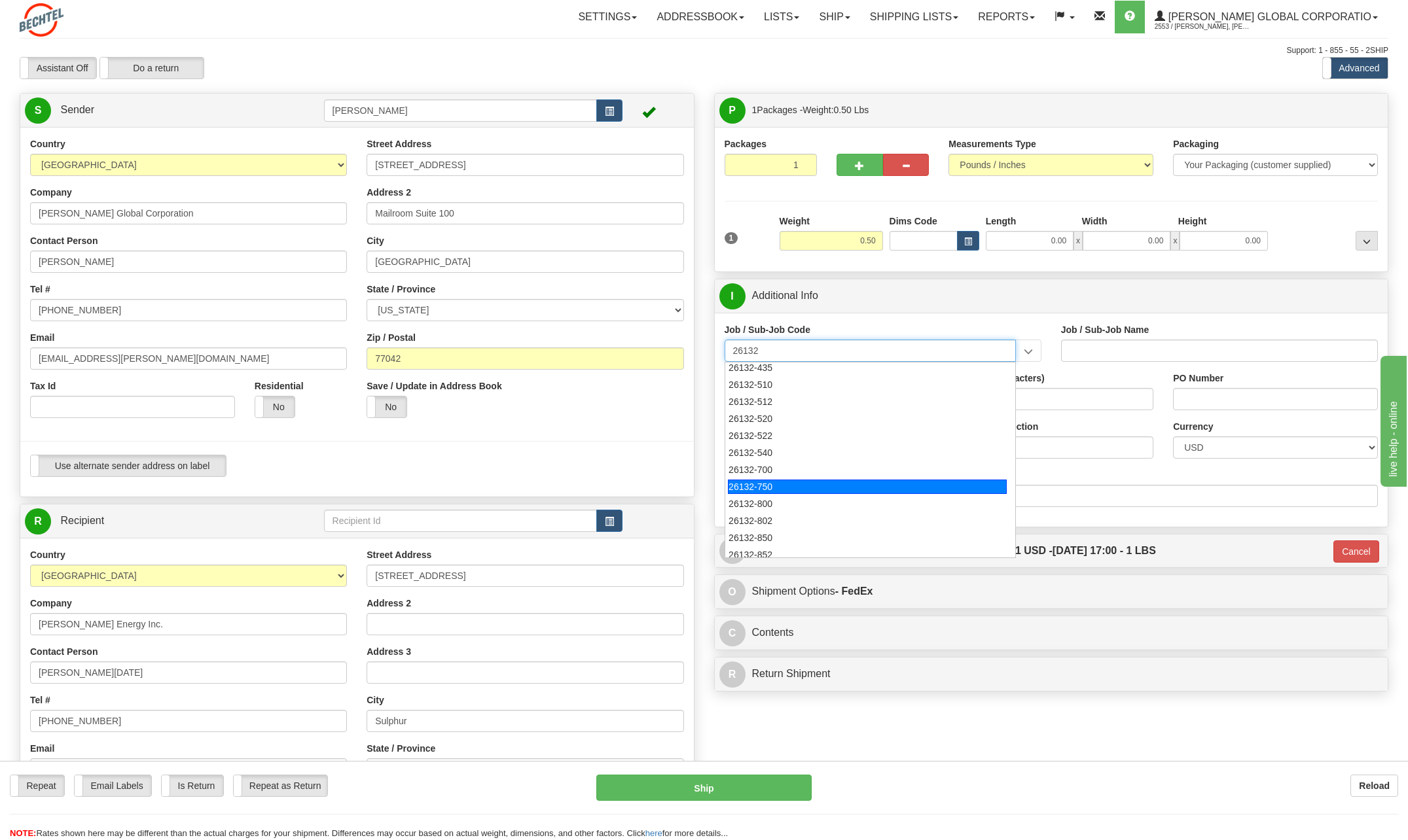
scroll to position [197, 0]
click at [751, 479] on div "26132-850" at bounding box center [867, 481] width 279 height 15
type input "26132-850"
type input "DRIFTWOOD LNG - FNM - INFRA"
type input "26132-850"
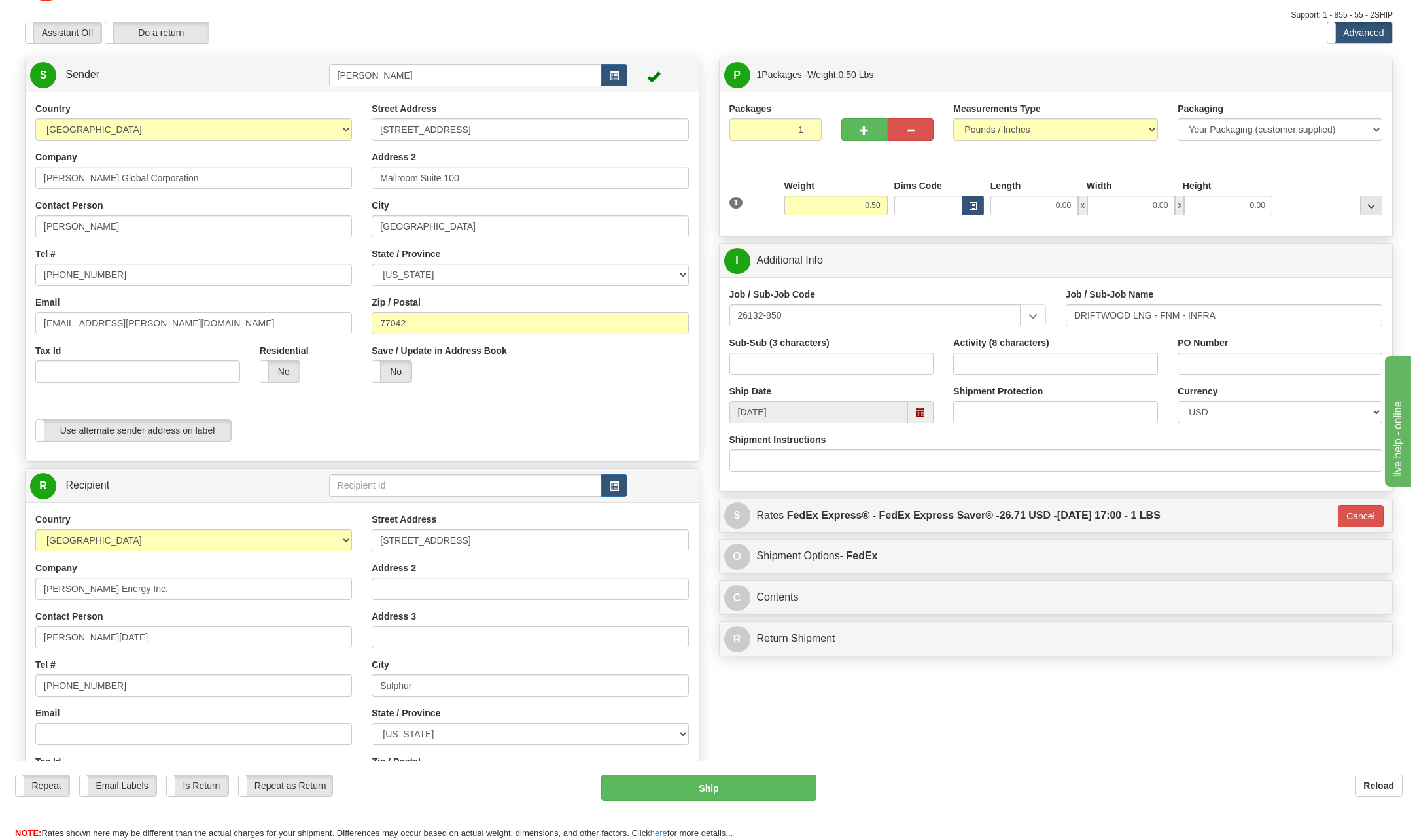
scroll to position [65, 0]
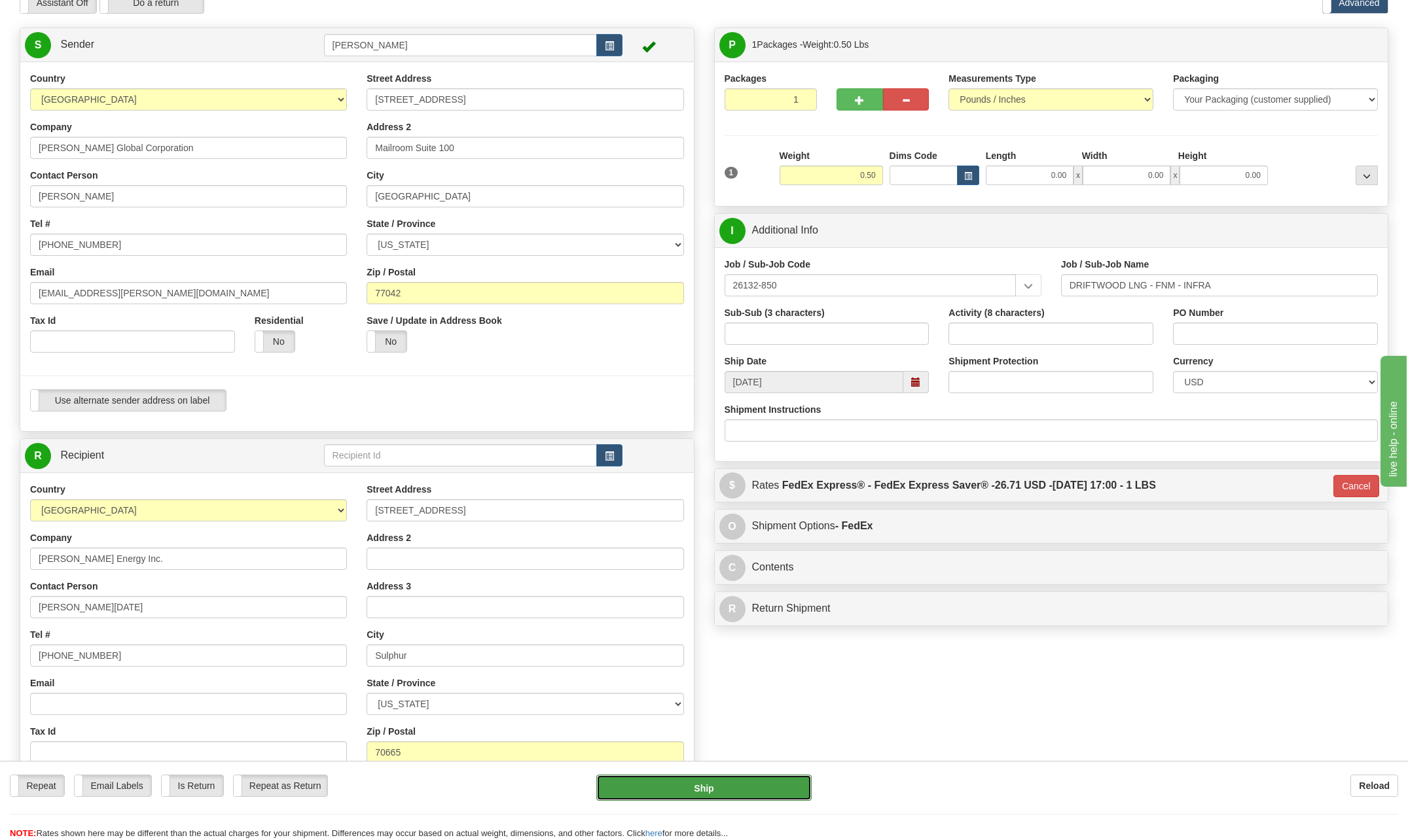
click at [737, 787] on button "Ship" at bounding box center [704, 788] width 215 height 26
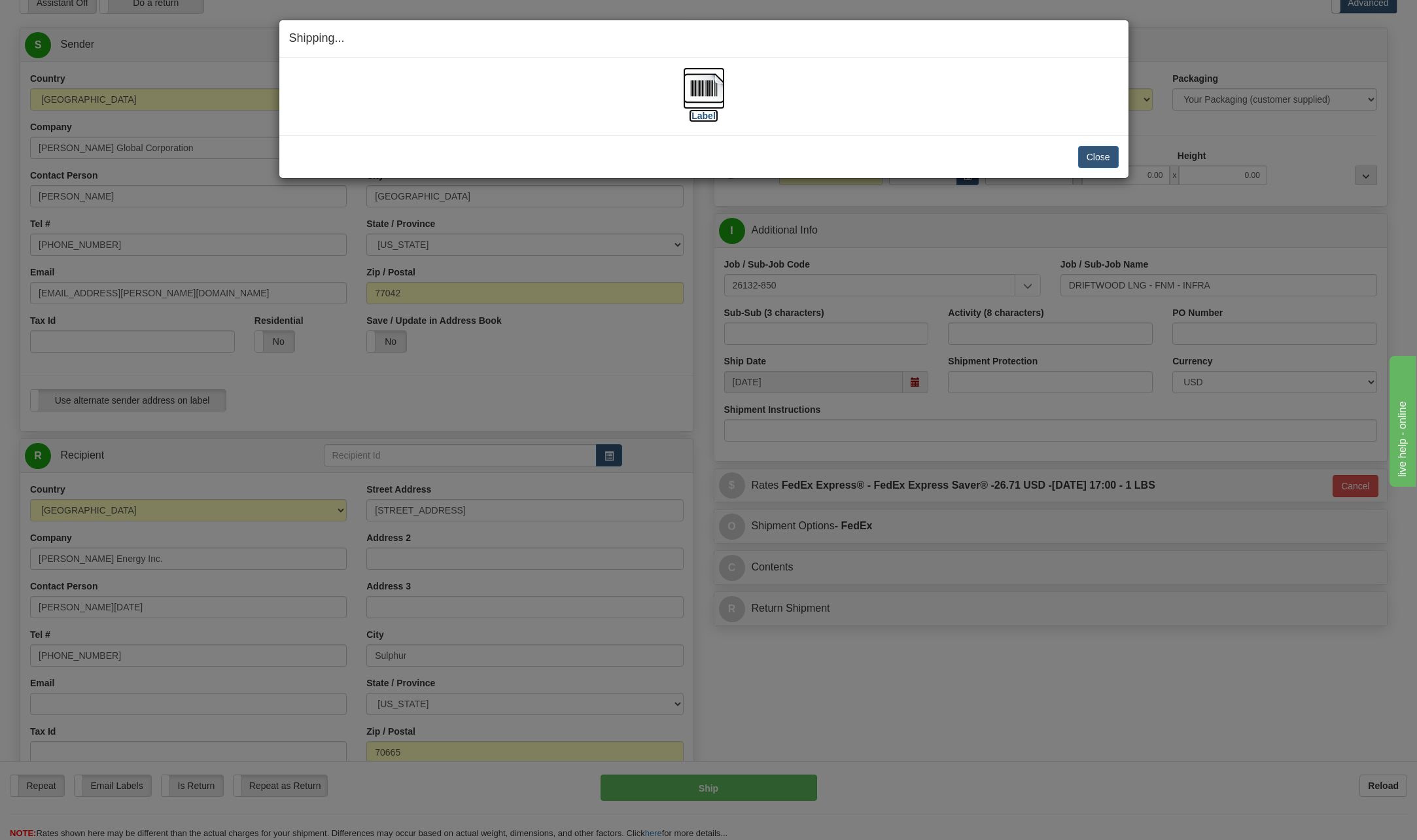
click at [699, 84] on img at bounding box center [704, 89] width 42 height 42
